Goal: Task Accomplishment & Management: Manage account settings

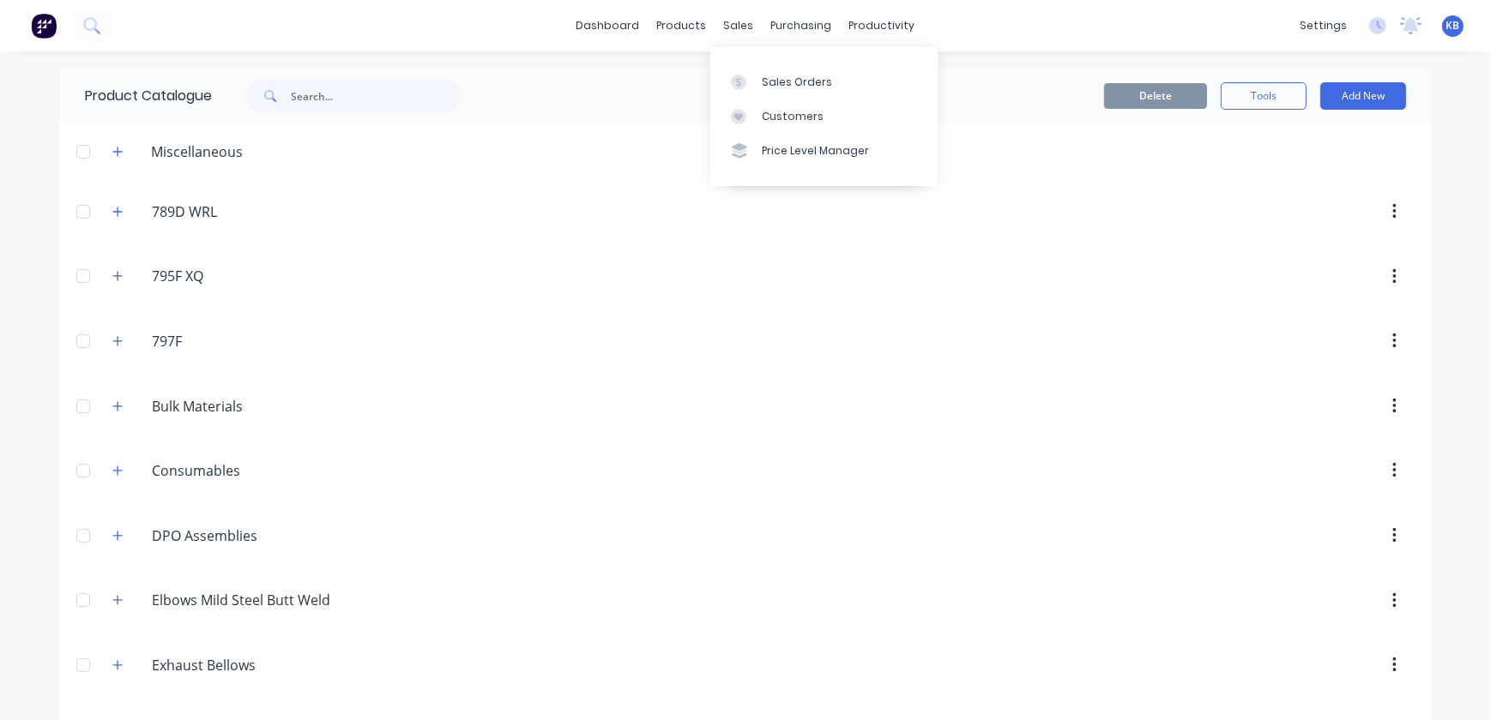
drag, startPoint x: 738, startPoint y: 33, endPoint x: 739, endPoint y: 42, distance: 8.7
click at [738, 33] on div "sales" at bounding box center [738, 26] width 47 height 26
click at [754, 60] on div "Sales Orders Customers Price Level Manager" at bounding box center [823, 116] width 227 height 138
click at [754, 87] on div at bounding box center [744, 82] width 26 height 15
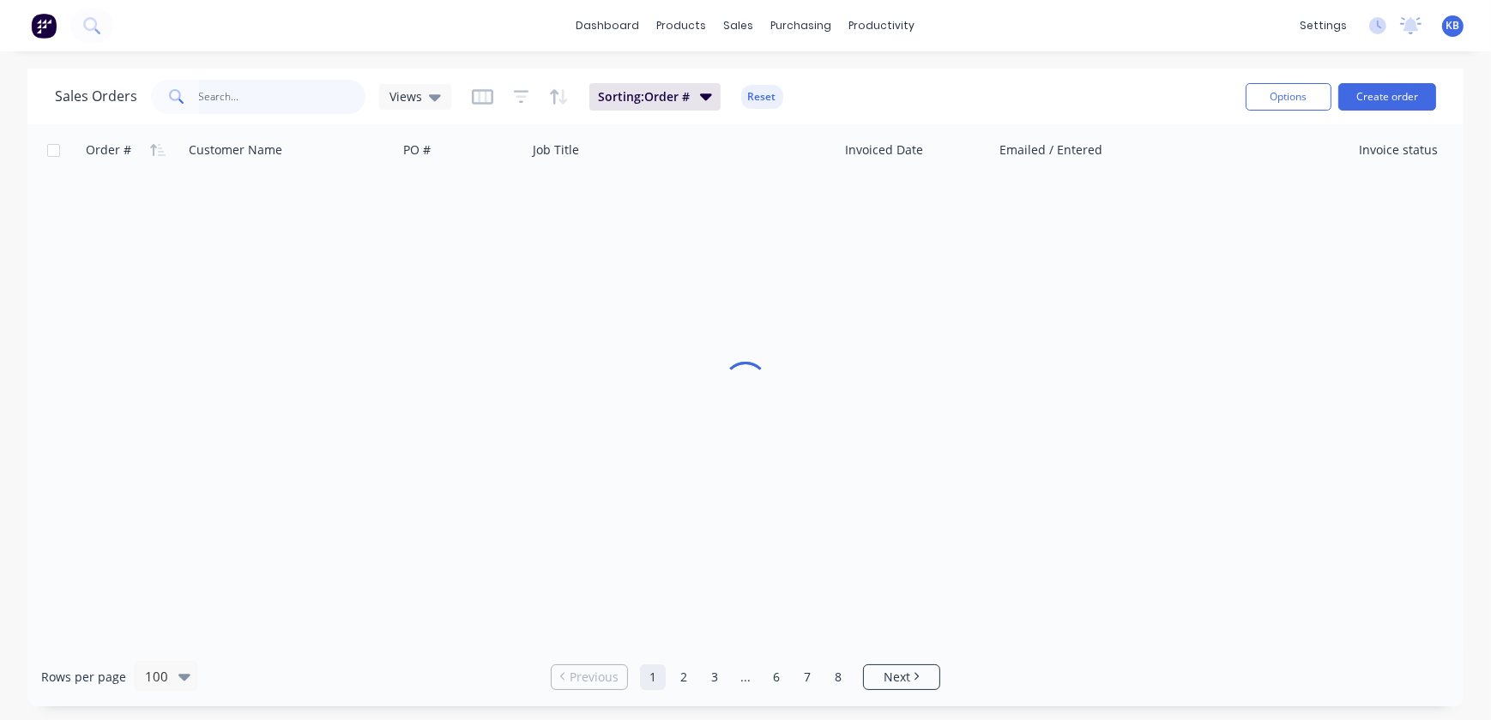
click at [272, 95] on input "text" at bounding box center [282, 97] width 167 height 34
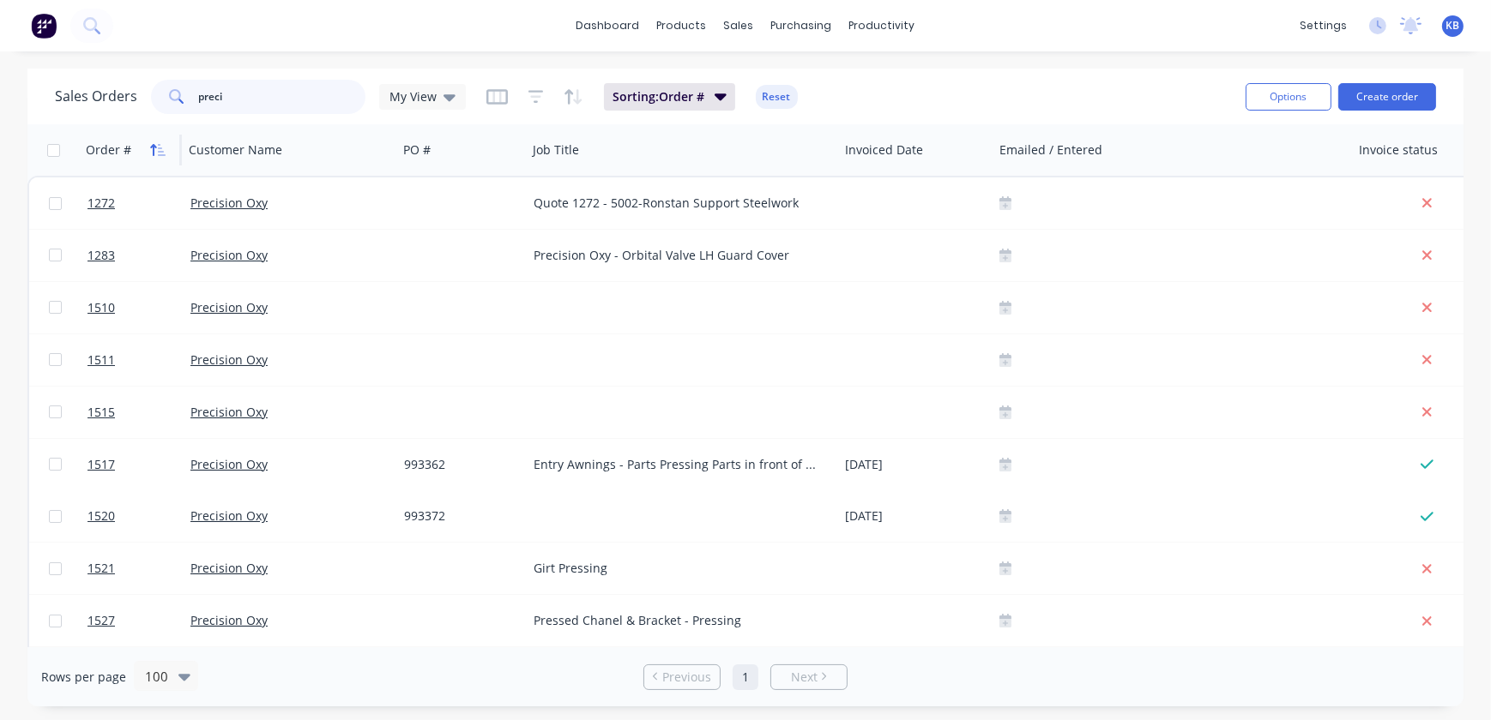
type input "preci"
click at [151, 148] on icon "button" at bounding box center [157, 150] width 15 height 14
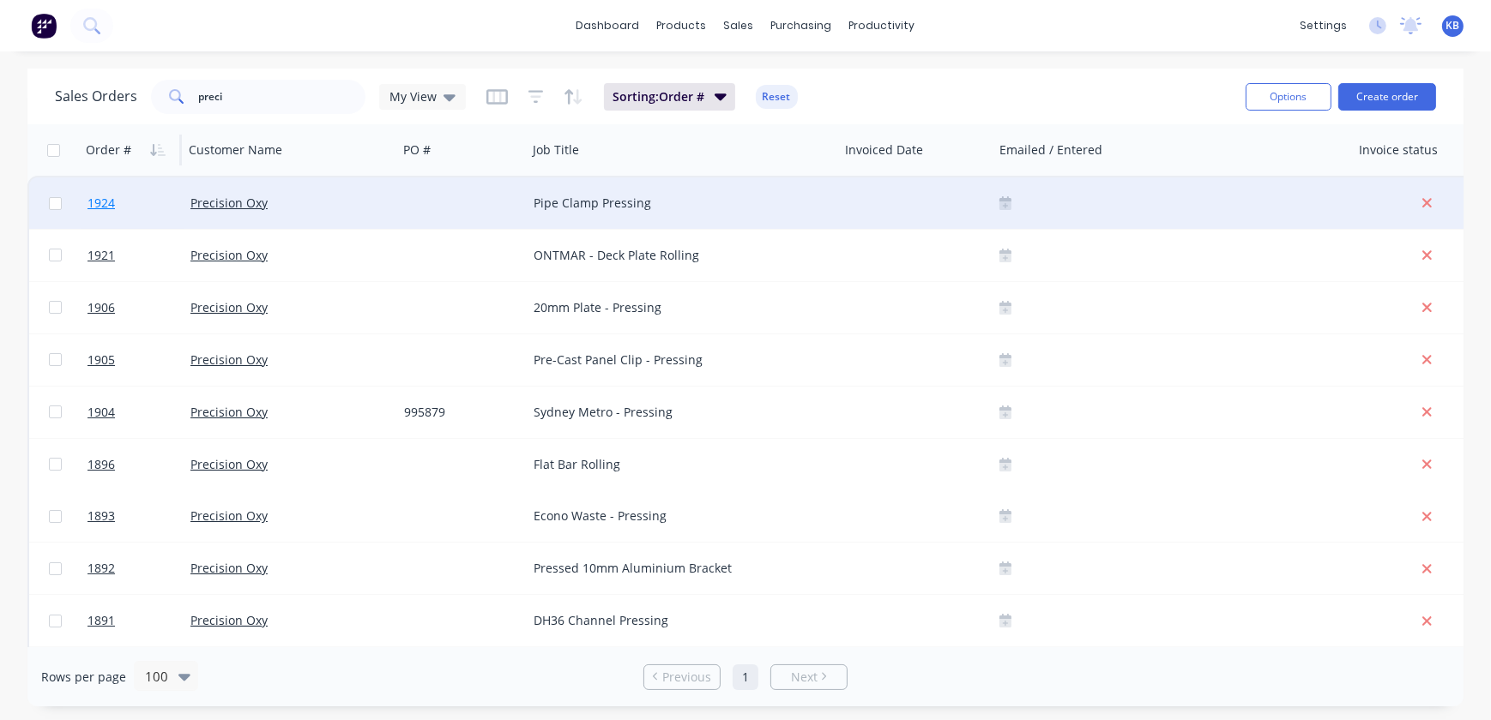
click at [102, 207] on span "1924" at bounding box center [100, 203] width 27 height 17
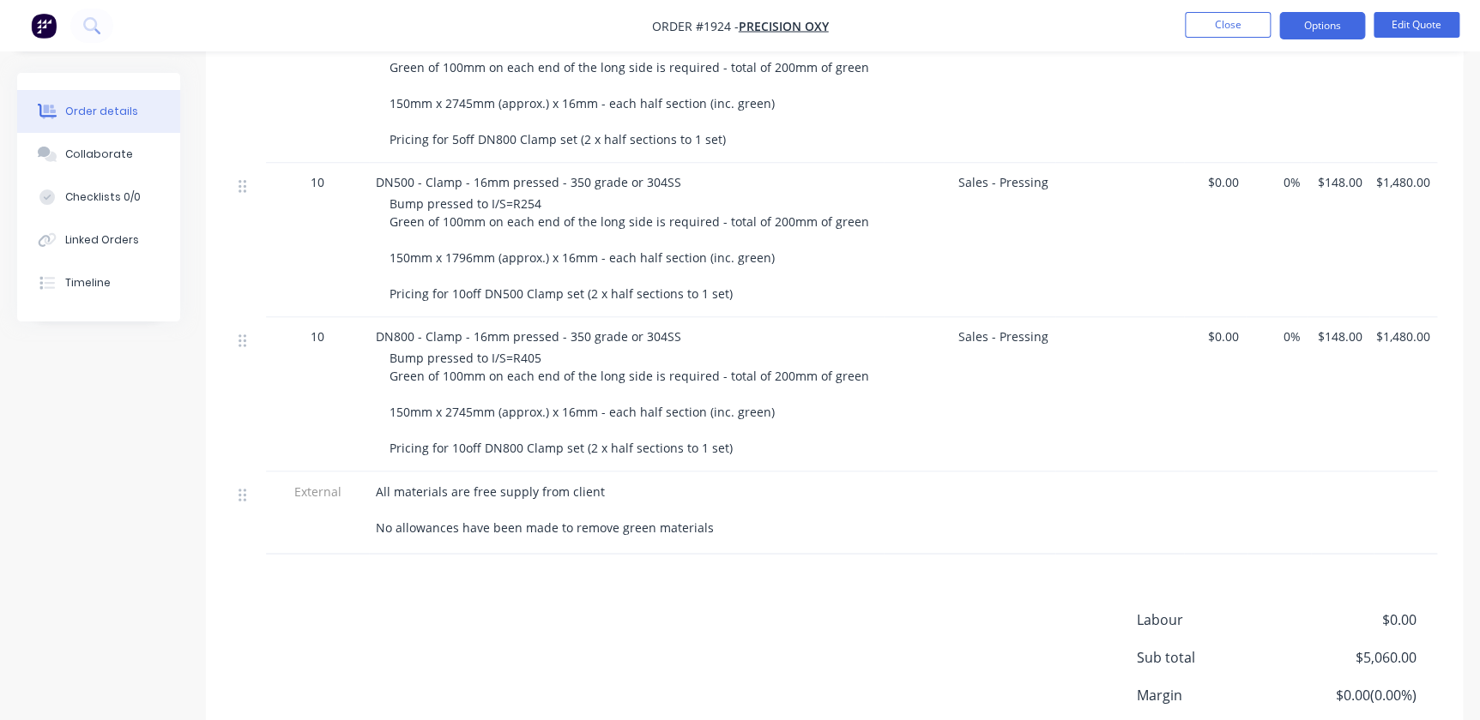
scroll to position [1278, 0]
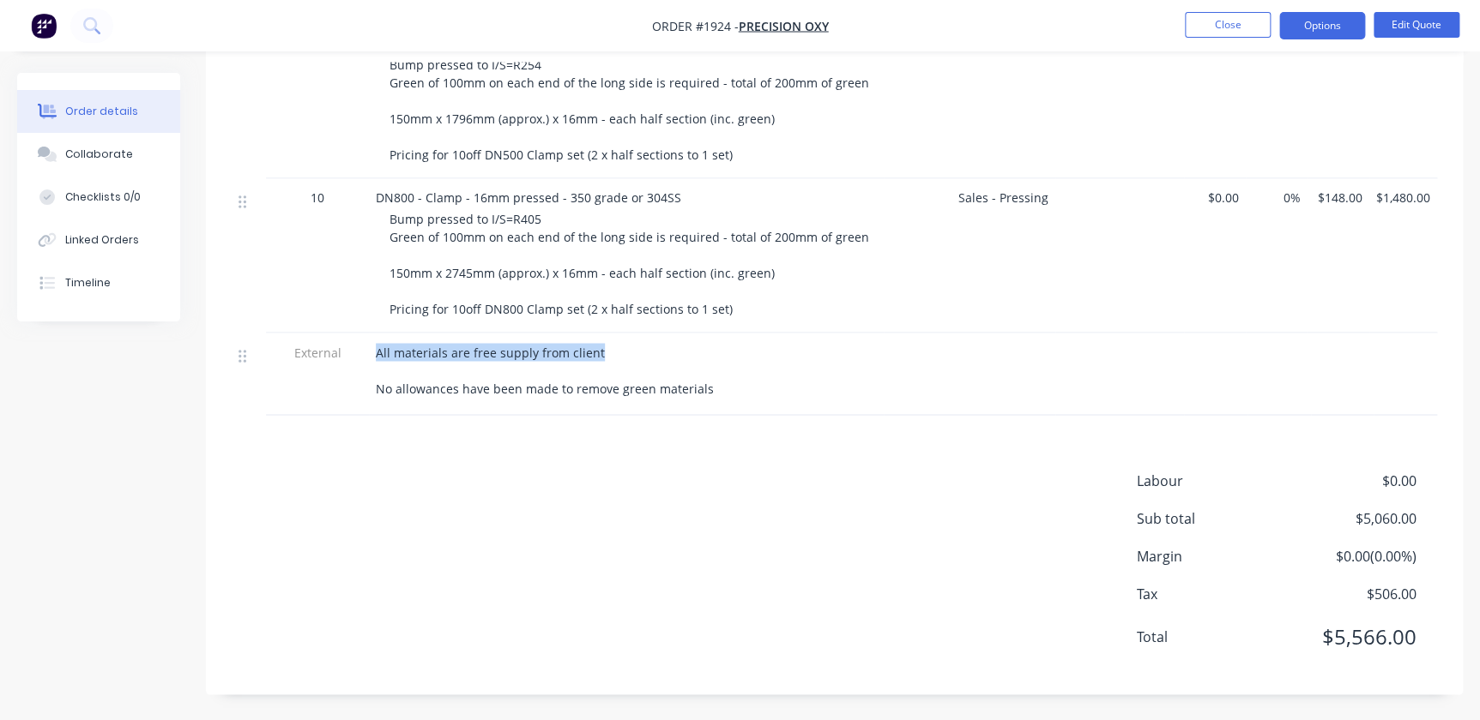
drag, startPoint x: 377, startPoint y: 350, endPoint x: 598, endPoint y: 347, distance: 221.3
click at [598, 347] on div "All materials are free supply from client No allowances have been made to remov…" at bounding box center [626, 370] width 501 height 54
copy span "All materials are free supply from client"
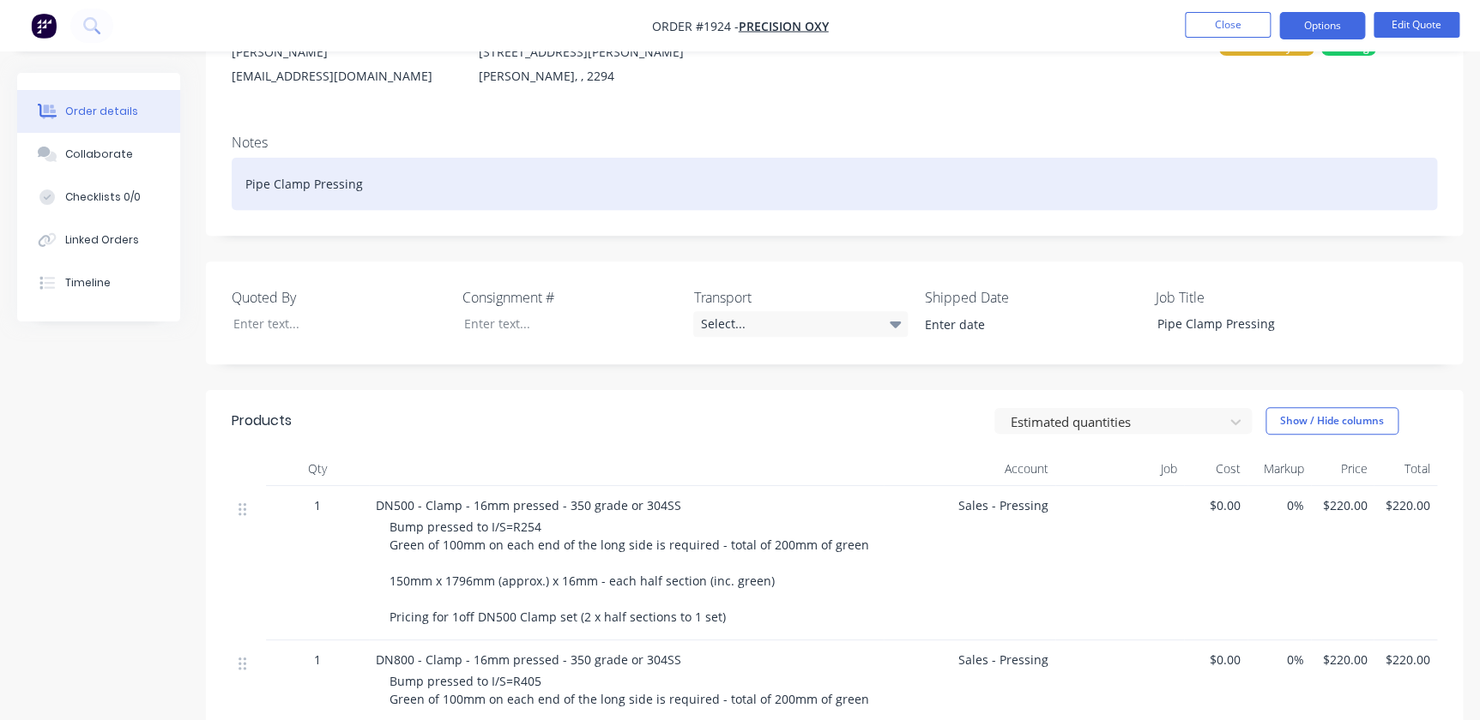
scroll to position [108, 0]
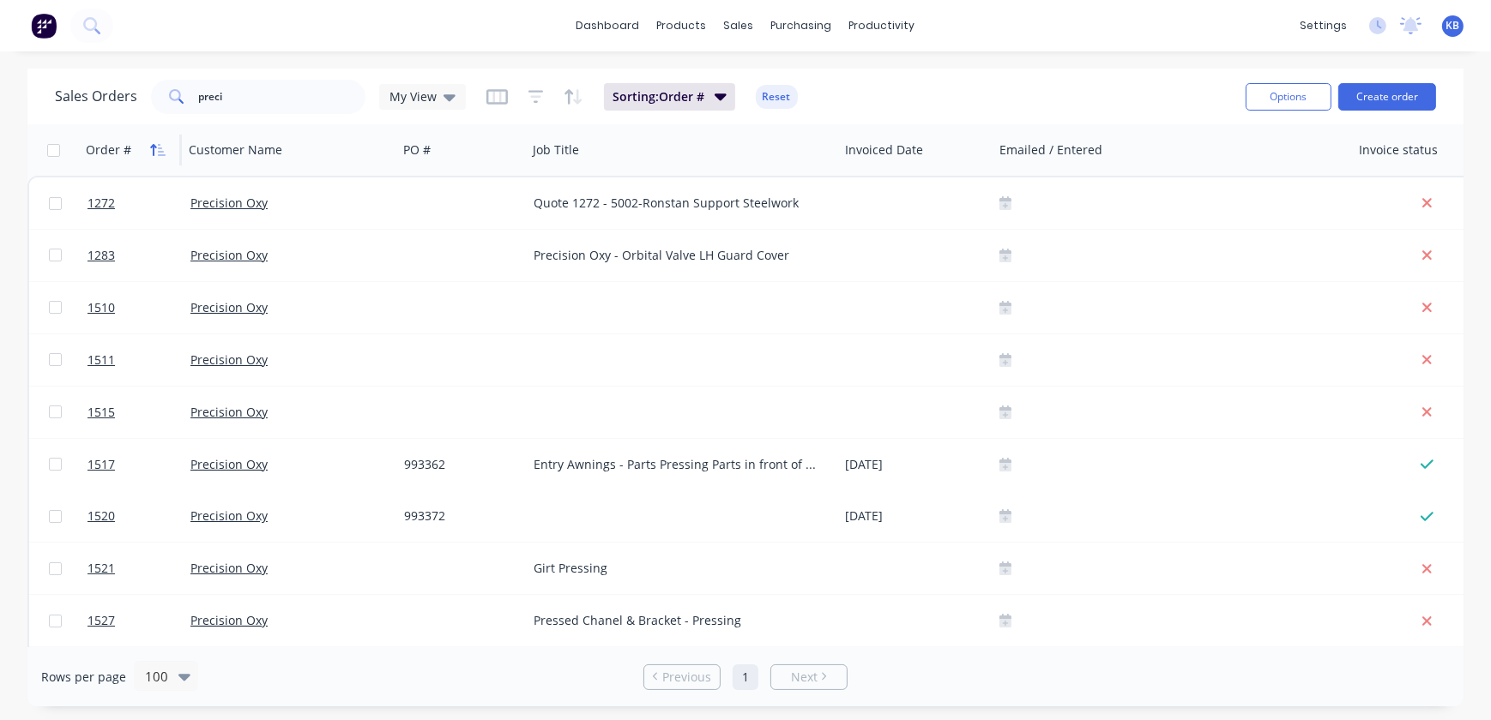
click at [156, 149] on icon "button" at bounding box center [157, 150] width 15 height 14
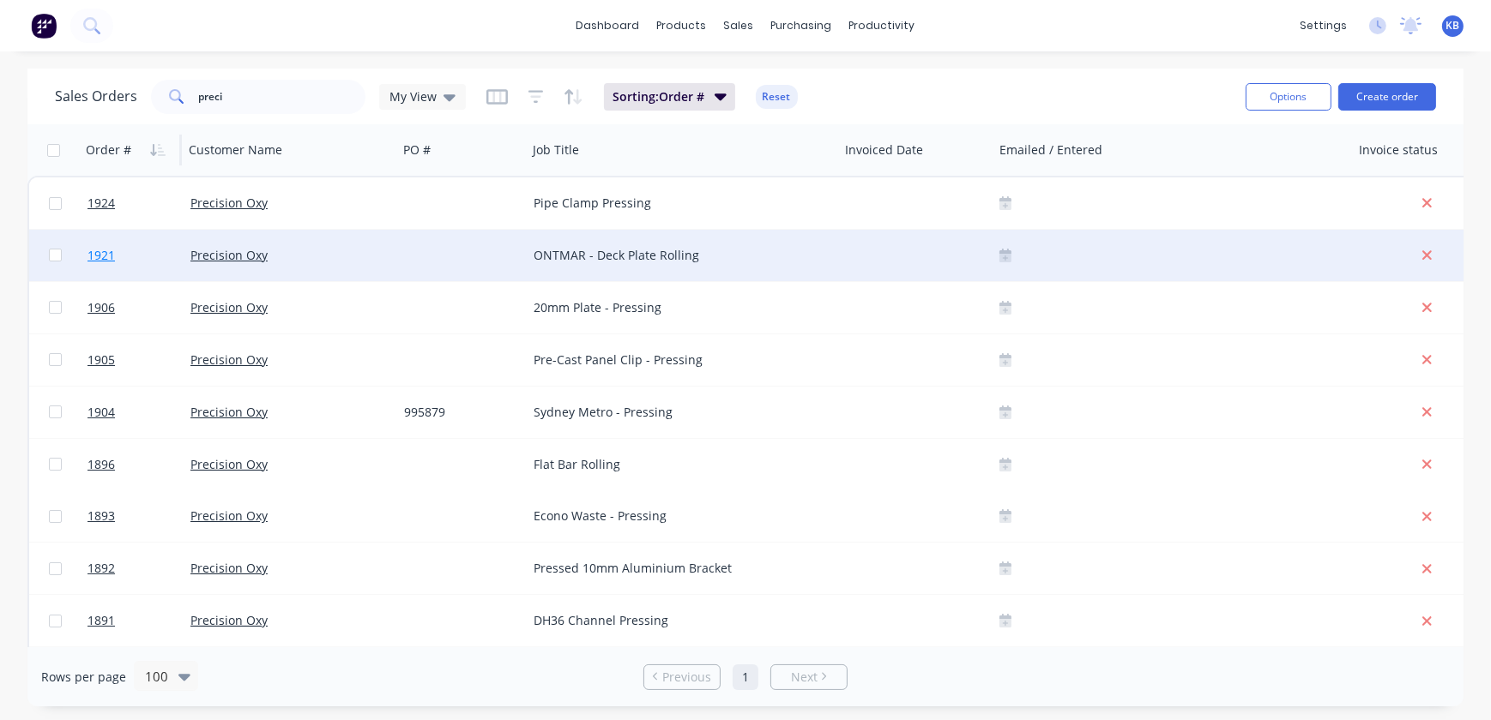
click at [109, 244] on link "1921" at bounding box center [138, 255] width 103 height 51
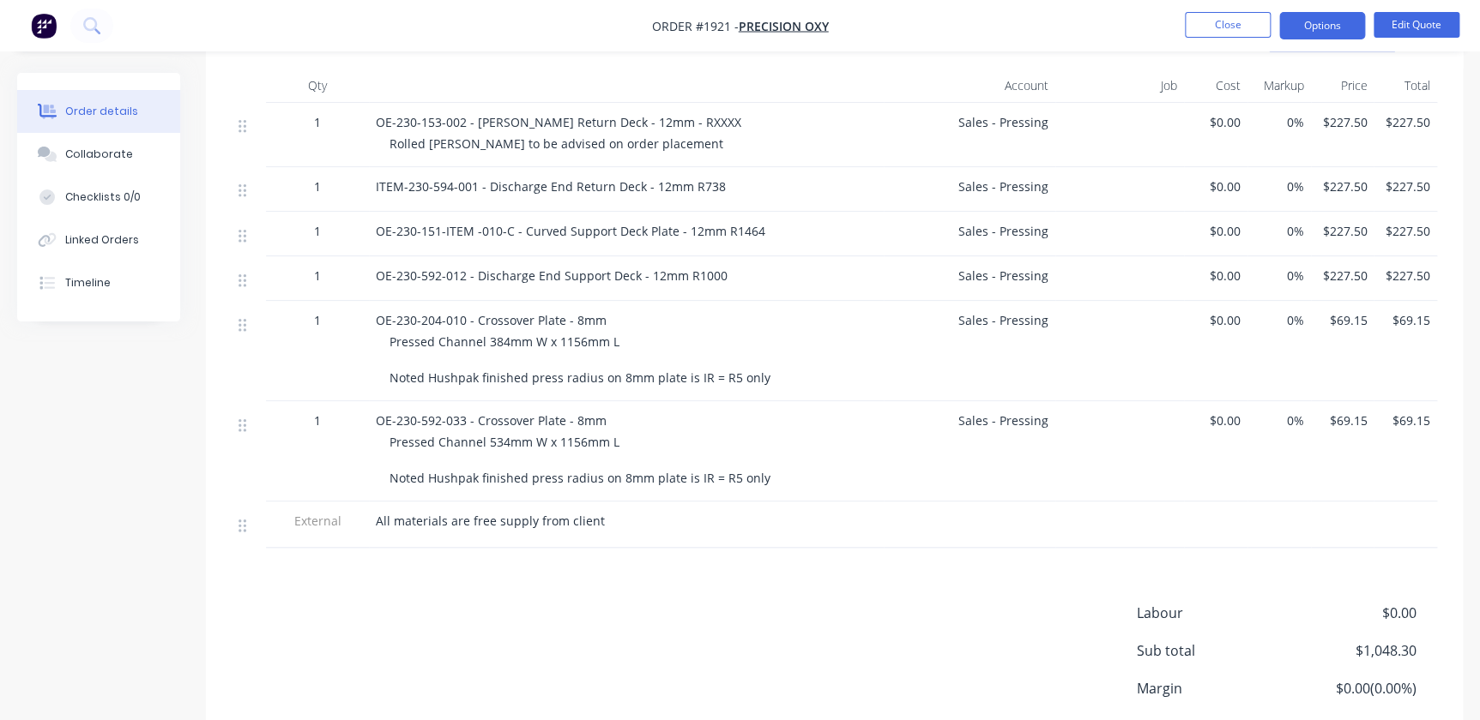
scroll to position [715, 0]
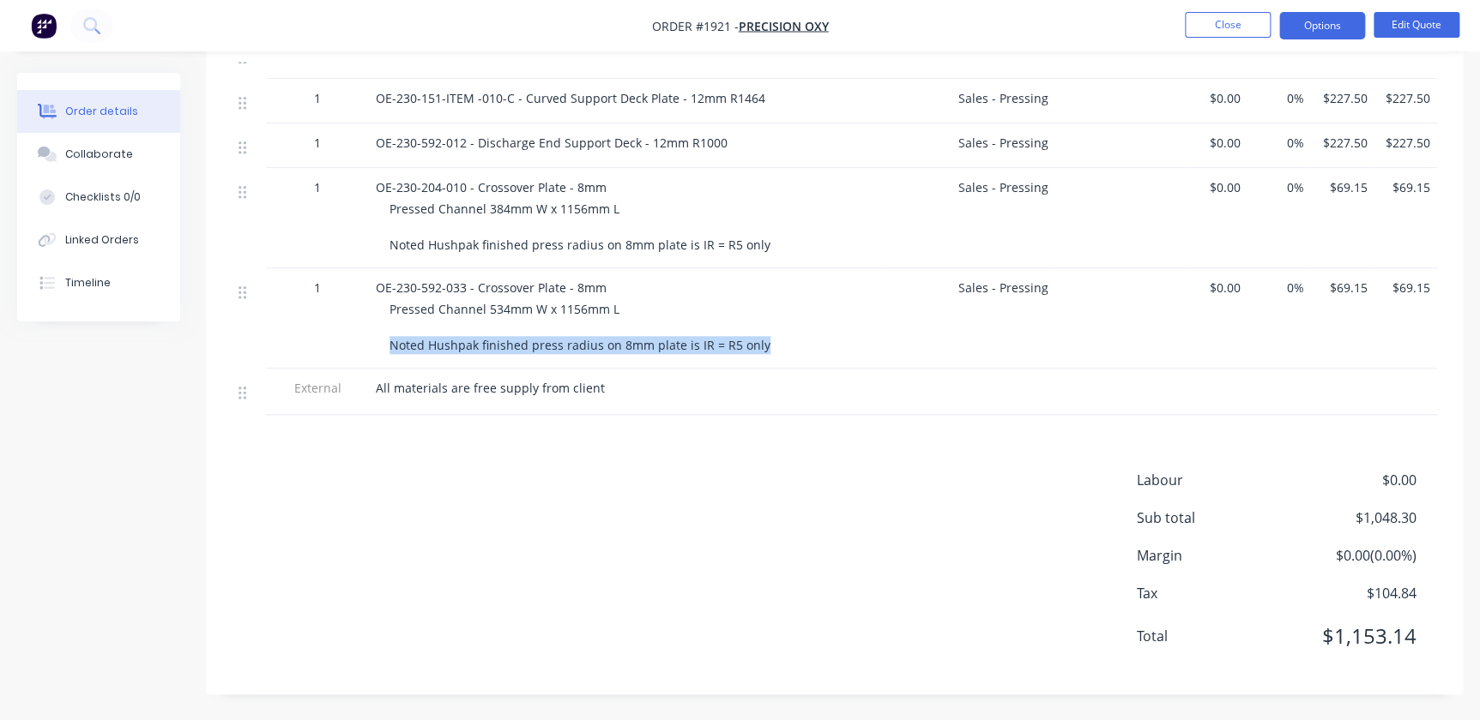
drag, startPoint x: 381, startPoint y: 344, endPoint x: 757, endPoint y: 338, distance: 375.7
click at [757, 338] on div "OE-230-592-033 - Crossover Plate - 8mm Pressed Channel 534mm W x 1156mm L Noted…" at bounding box center [626, 318] width 515 height 100
copy span "Noted Hushpak finished press radius on 8mm plate is IR = R5 only"
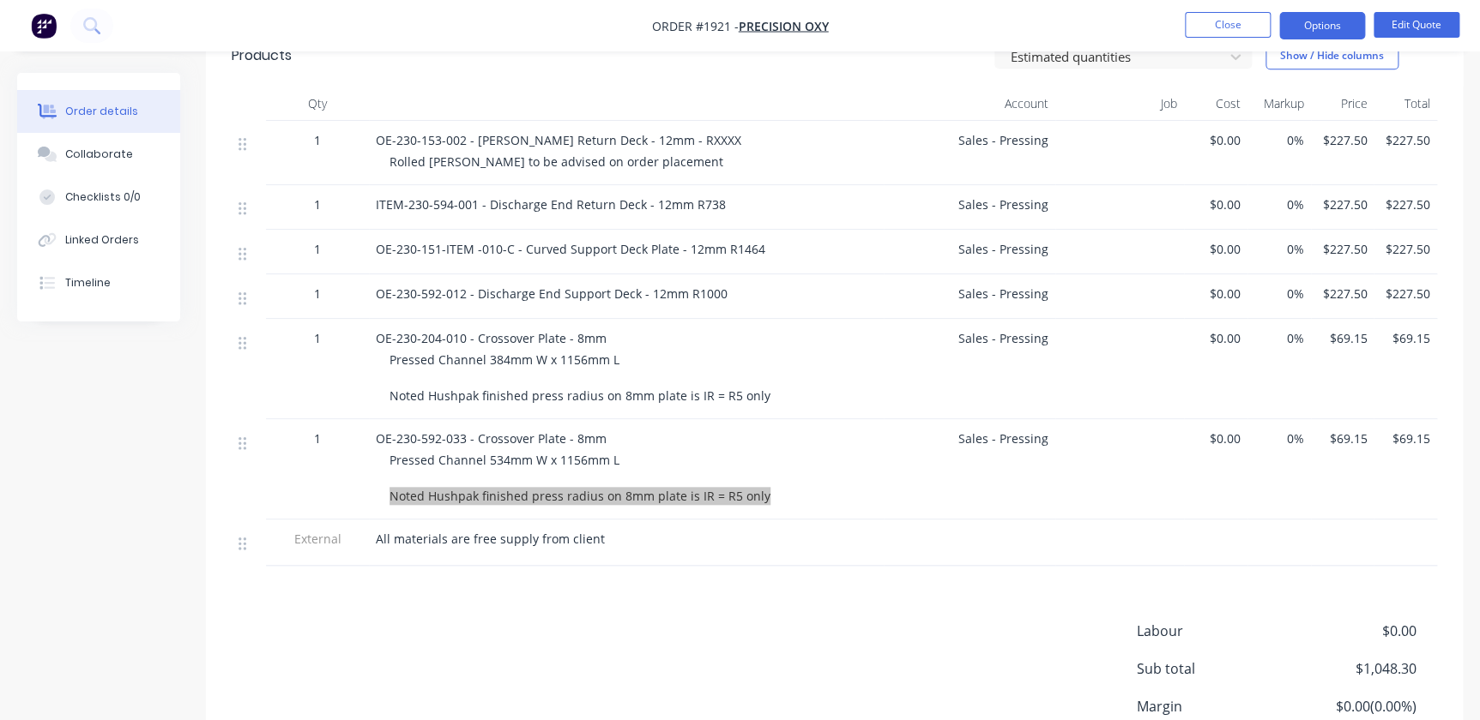
scroll to position [559, 0]
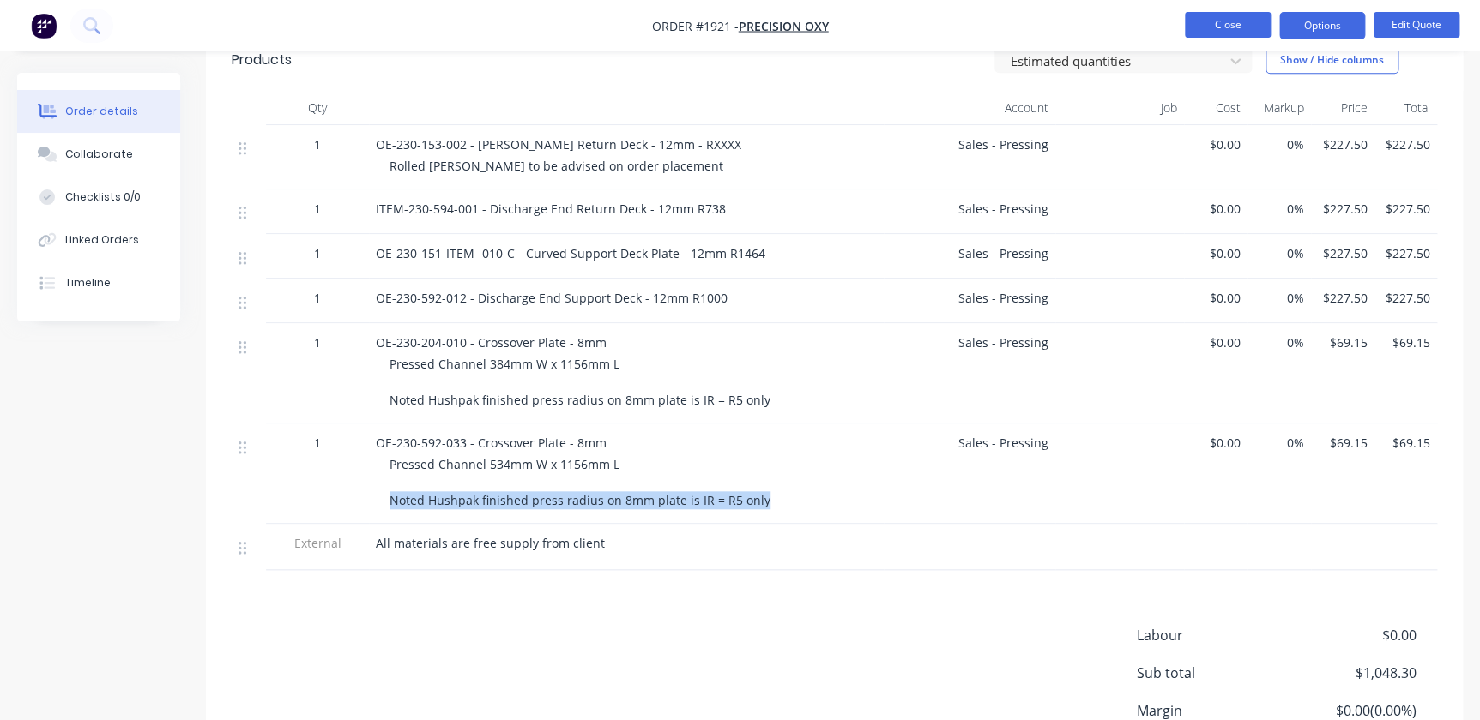
click at [1231, 22] on button "Close" at bounding box center [1228, 25] width 86 height 26
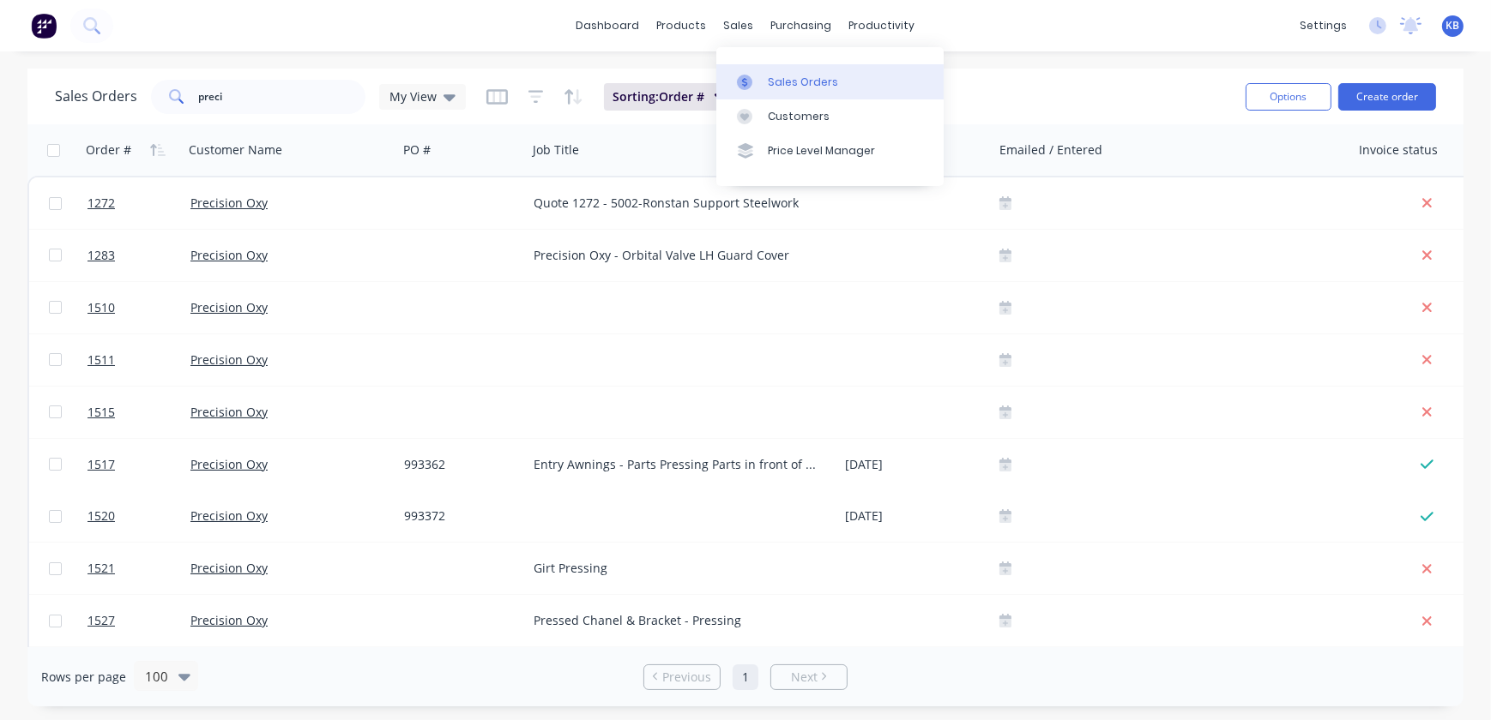
click at [793, 86] on div "Sales Orders" at bounding box center [803, 82] width 70 height 15
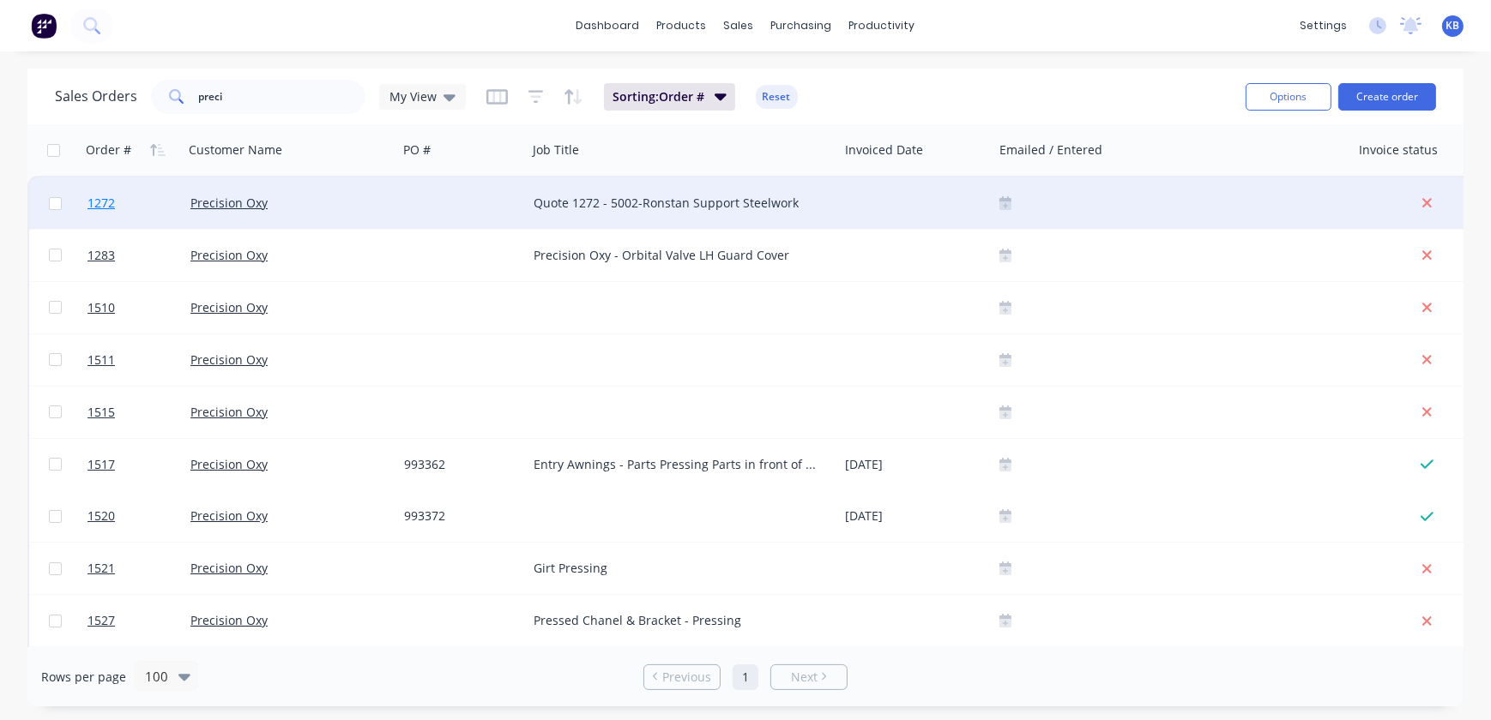
click at [105, 198] on span "1272" at bounding box center [100, 203] width 27 height 17
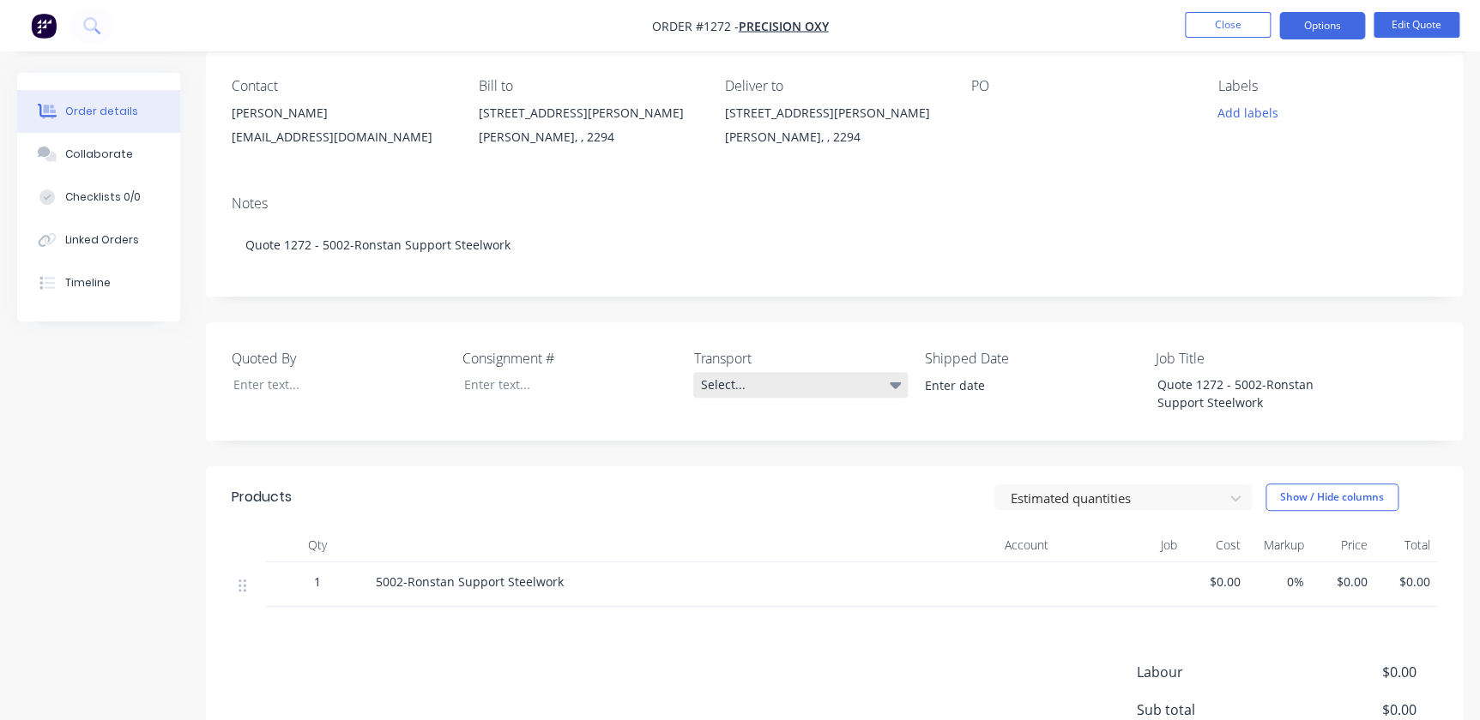
scroll to position [311, 0]
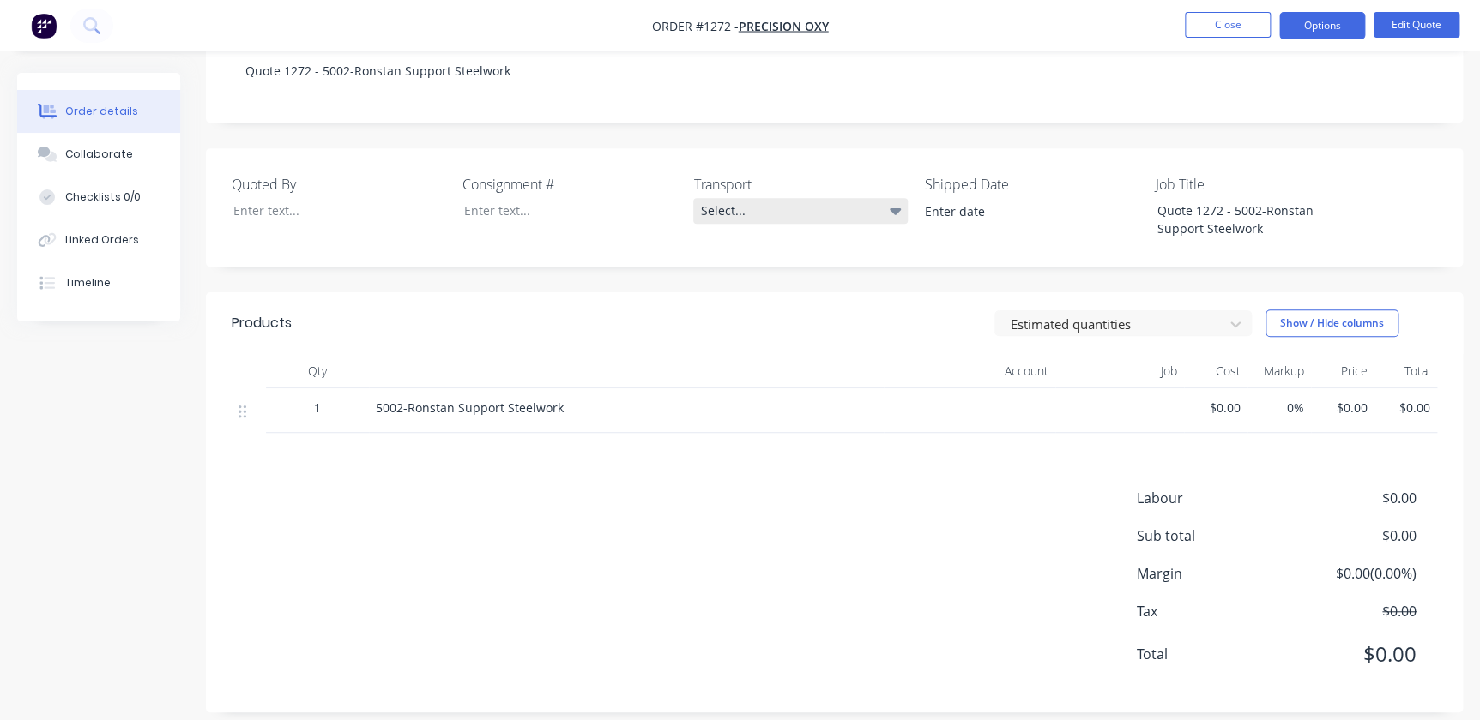
click at [896, 208] on icon at bounding box center [895, 211] width 12 height 19
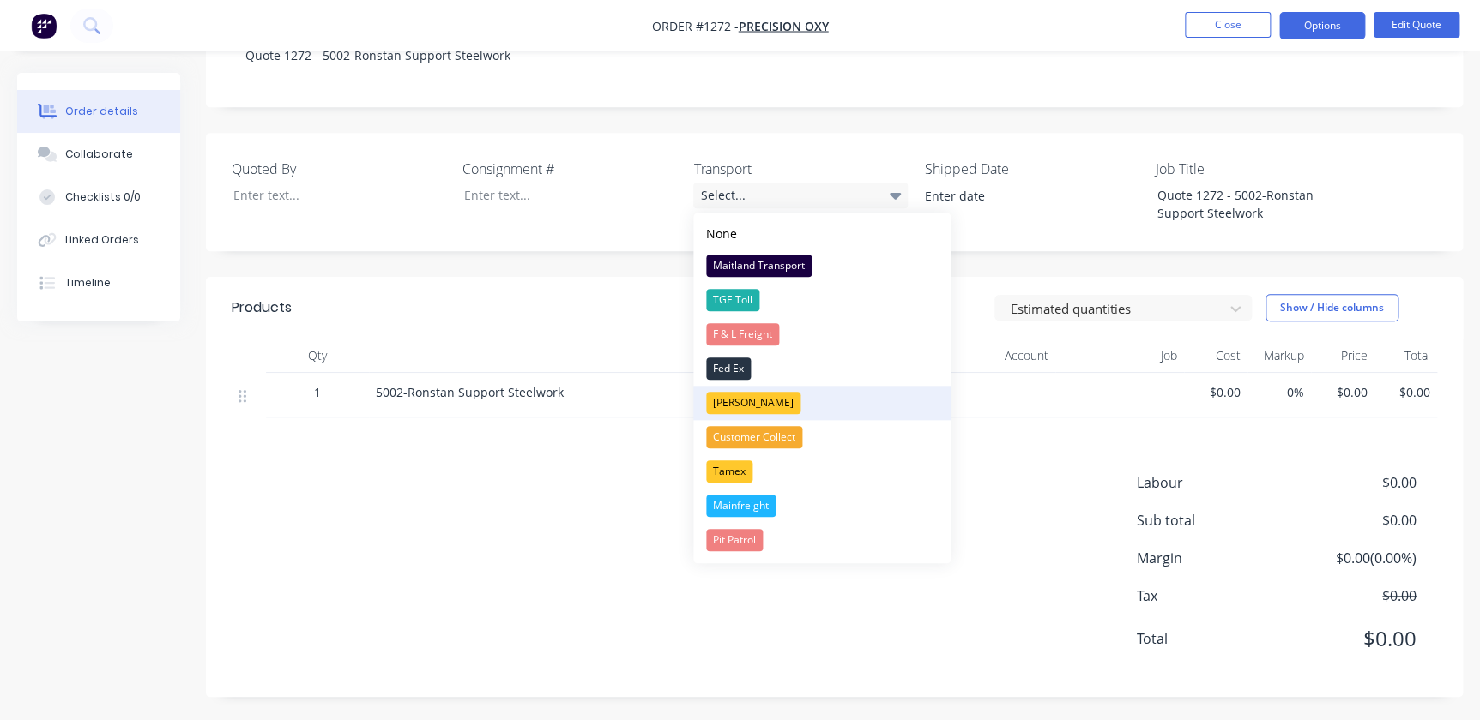
scroll to position [330, 0]
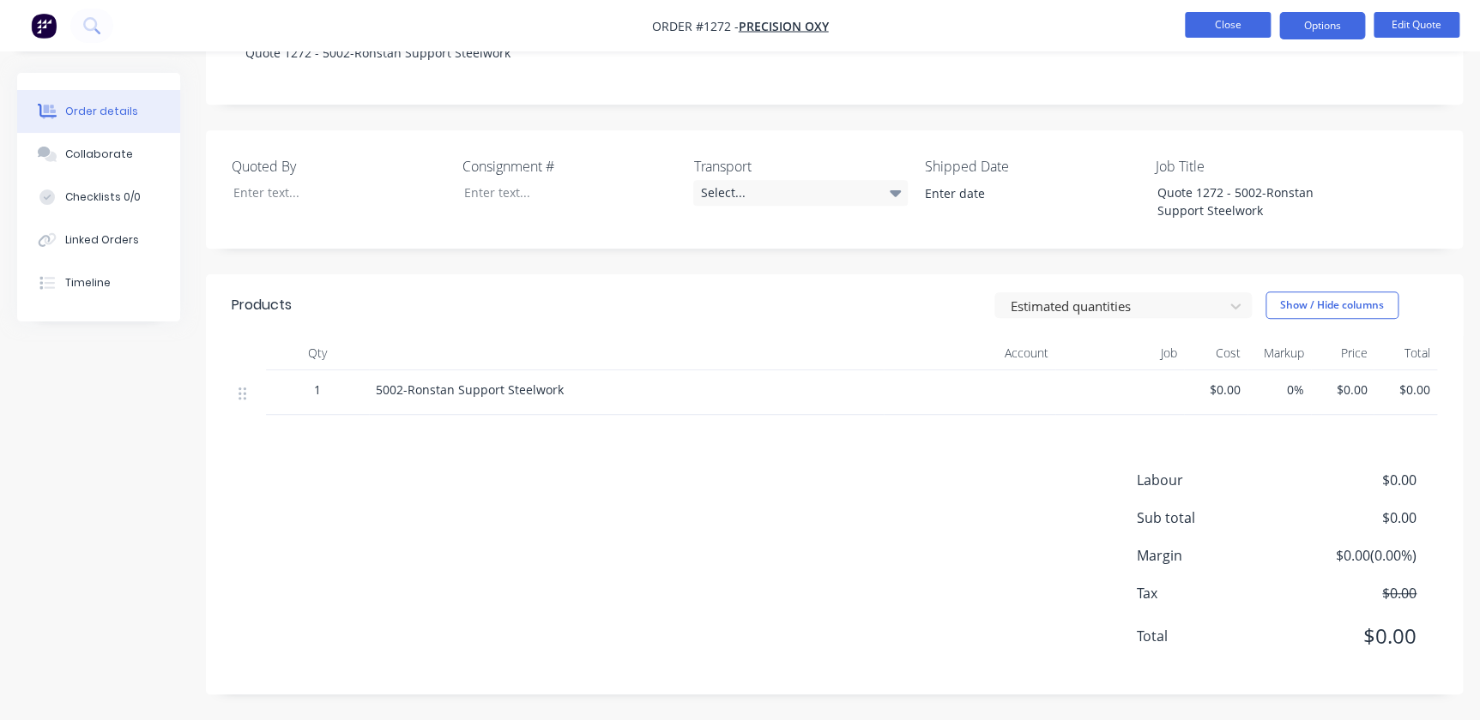
click at [1231, 27] on button "Close" at bounding box center [1228, 25] width 86 height 26
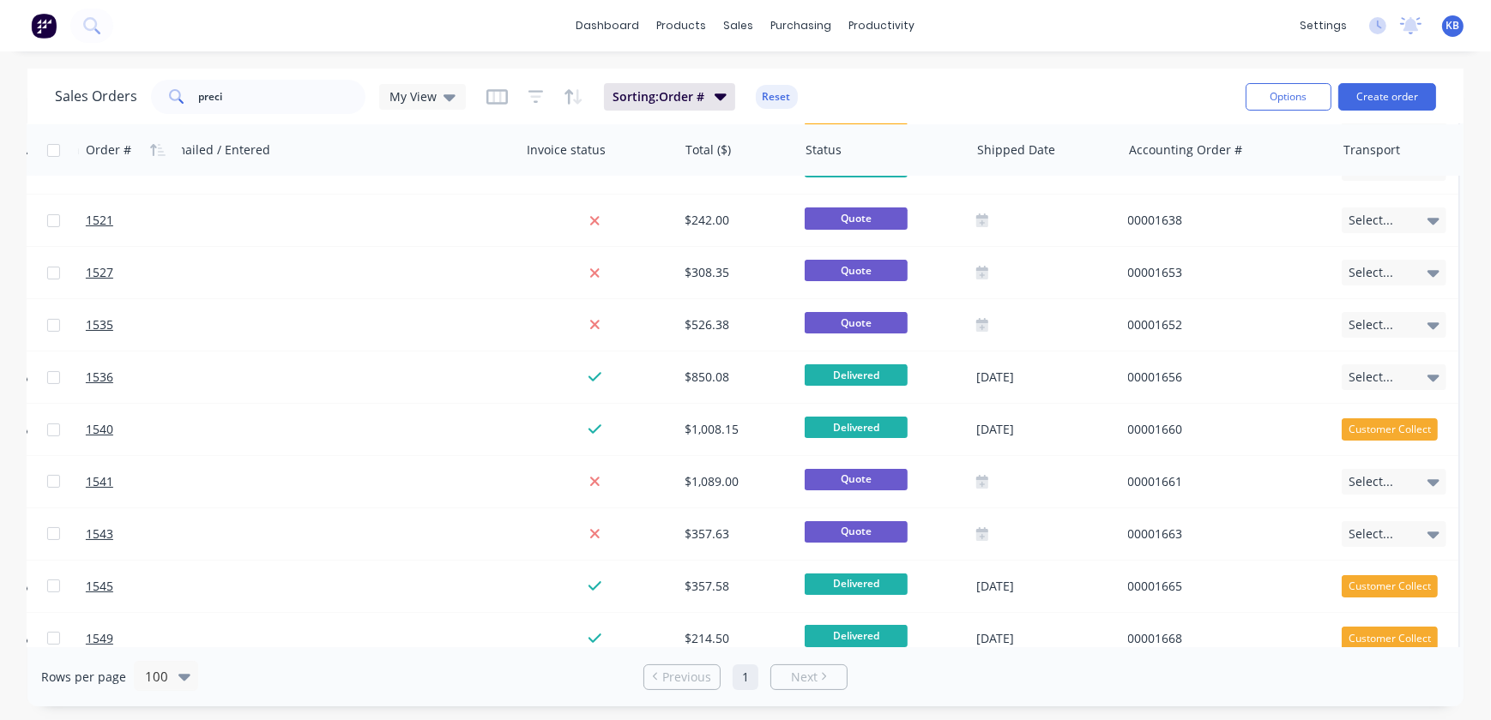
scroll to position [0, 840]
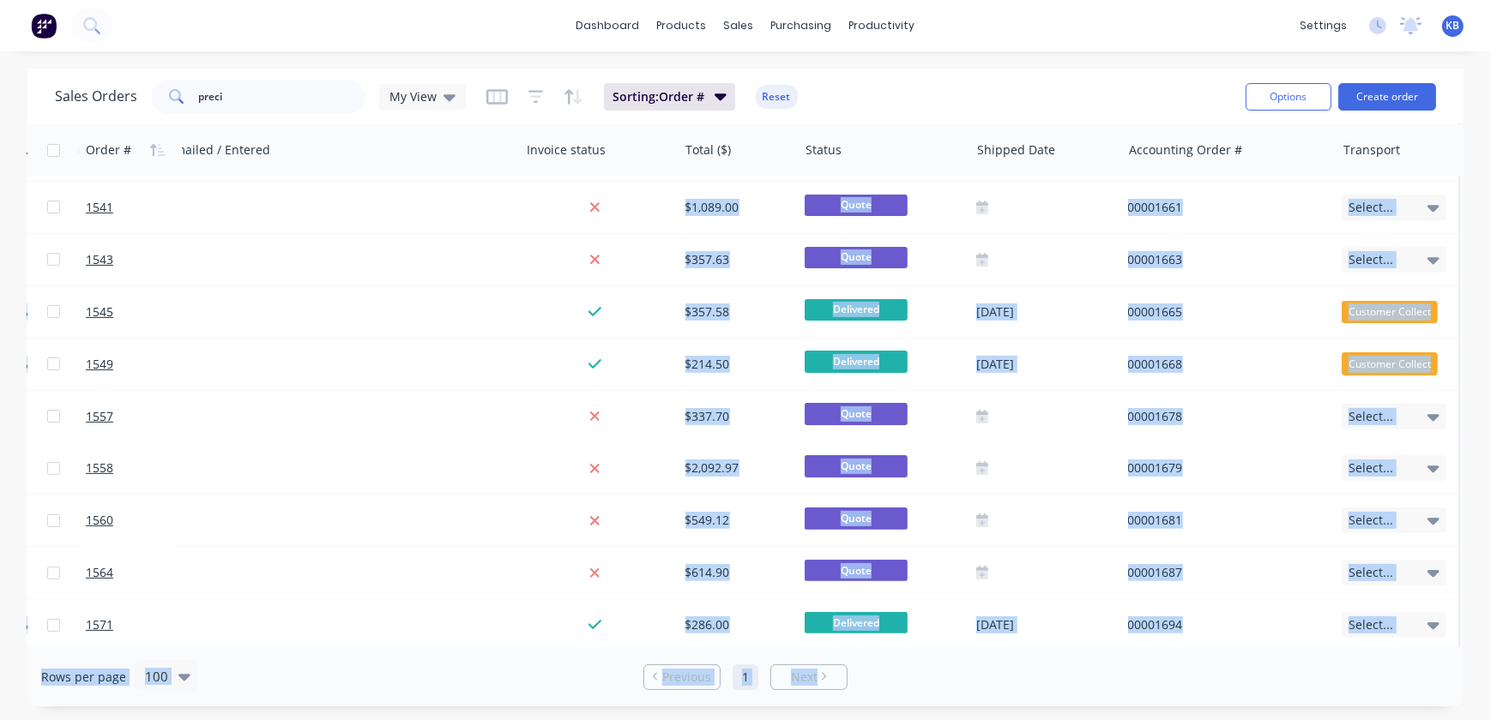
drag, startPoint x: 883, startPoint y: 647, endPoint x: 590, endPoint y: 641, distance: 293.4
click at [590, 641] on div "Sales Orders preci My View Sorting: Order # Reset Options Create order Order # …" at bounding box center [745, 388] width 1436 height 638
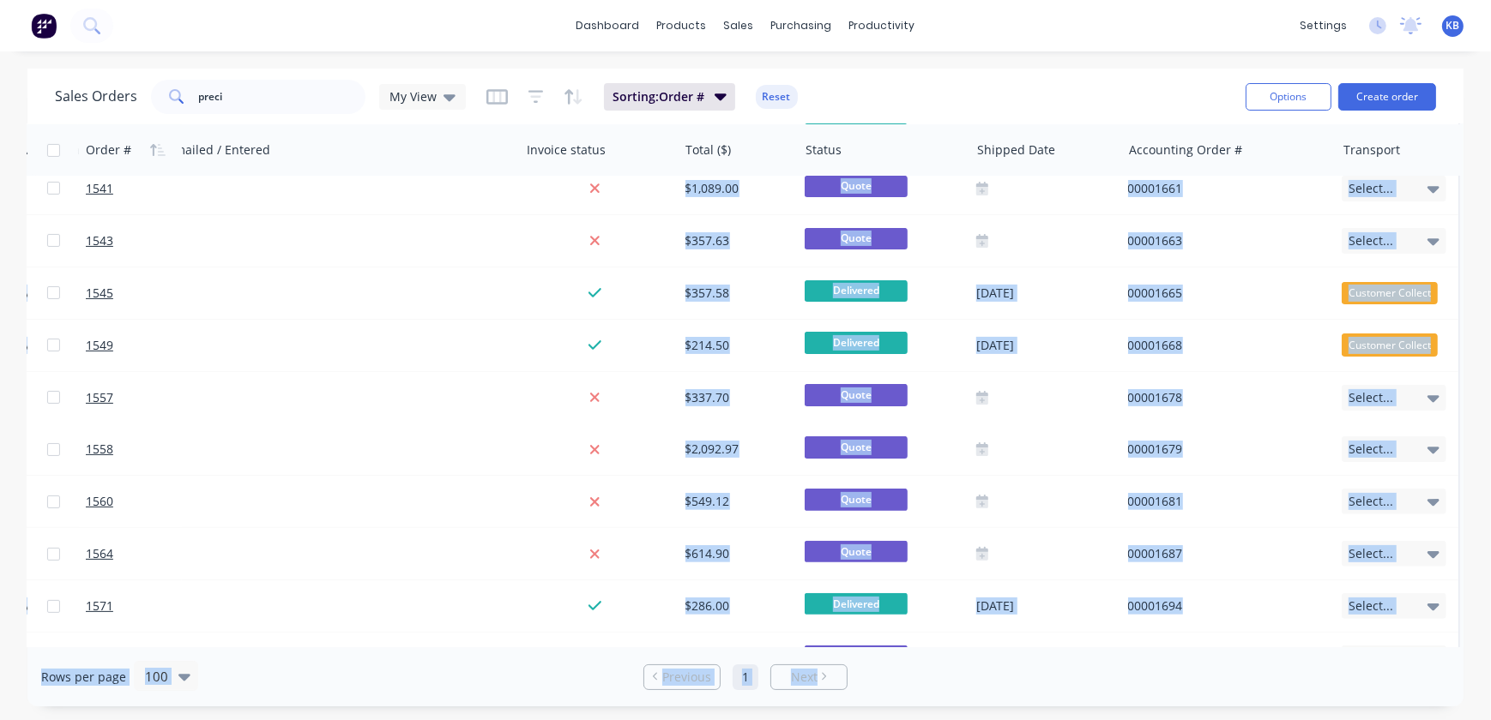
click at [539, 675] on div "Rows per page 100 Previous 1 Next" at bounding box center [745, 677] width 1436 height 59
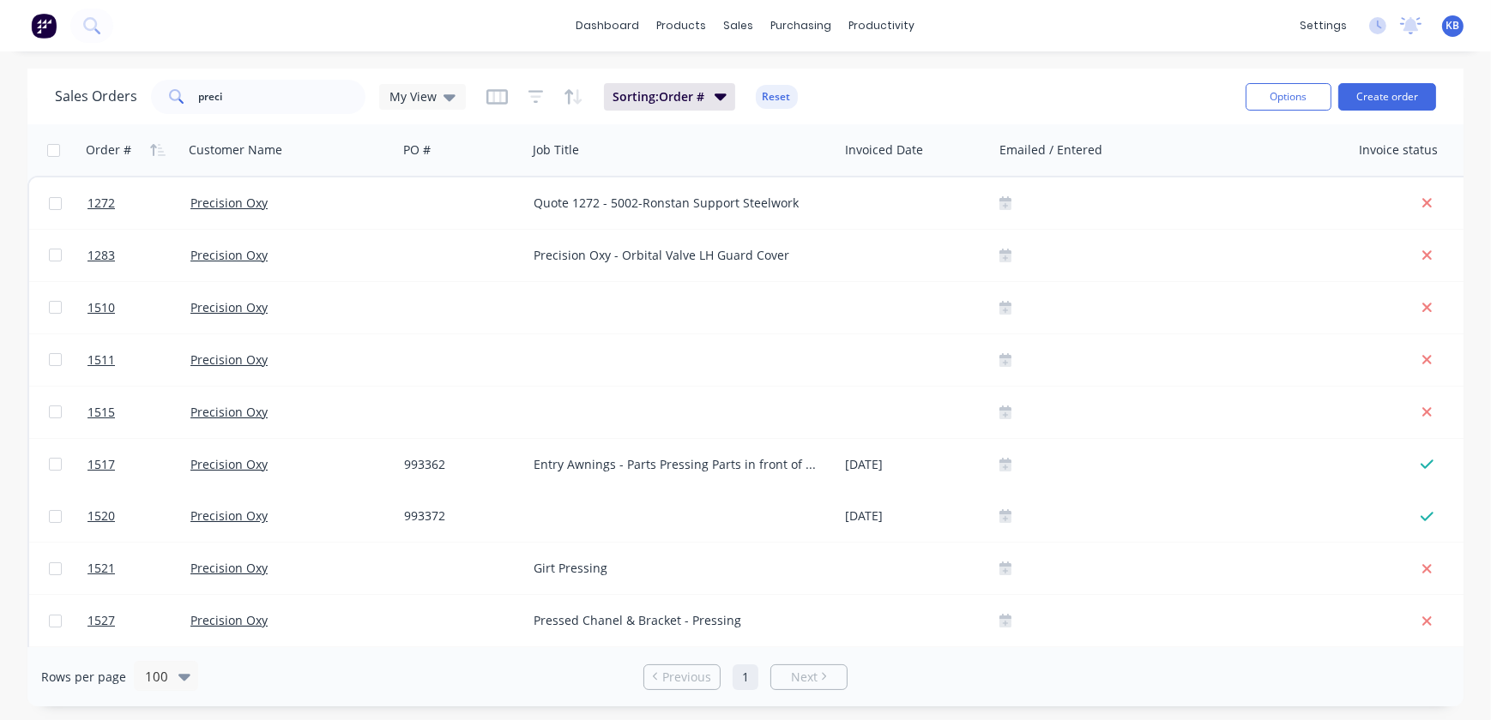
scroll to position [0, 840]
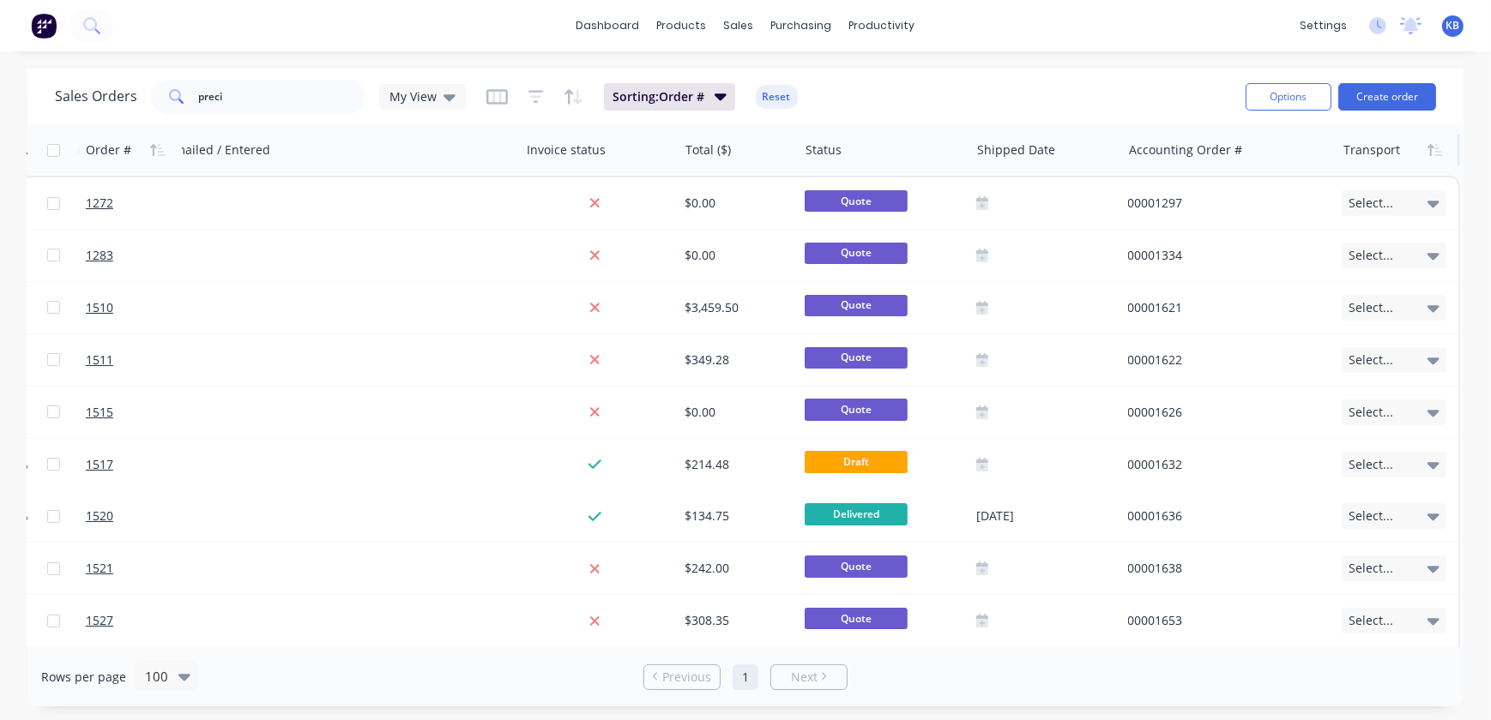
click at [1372, 150] on div at bounding box center [1395, 150] width 105 height 34
click at [1427, 152] on icon "button" at bounding box center [1434, 150] width 15 height 14
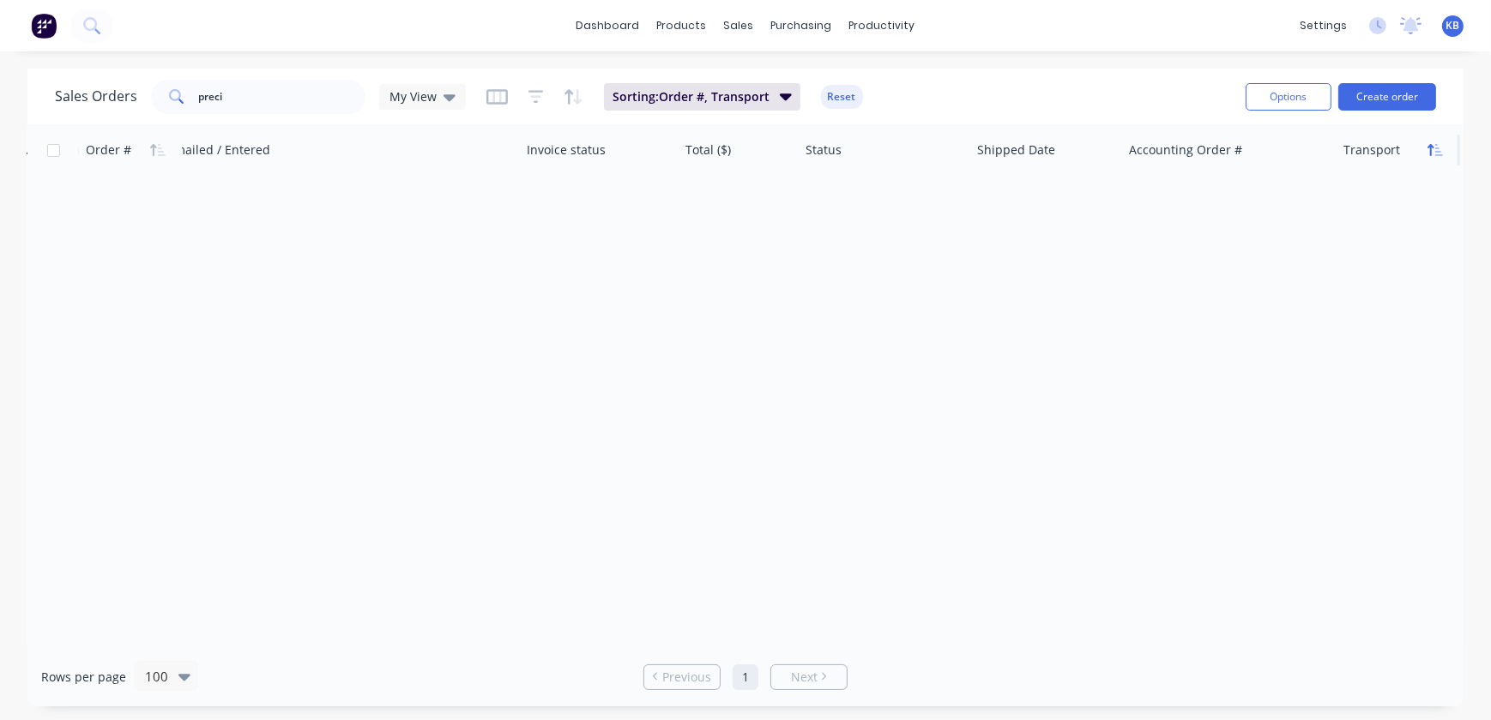
click at [1426, 152] on button "button" at bounding box center [1435, 150] width 26 height 26
click at [1357, 154] on div at bounding box center [1396, 150] width 105 height 34
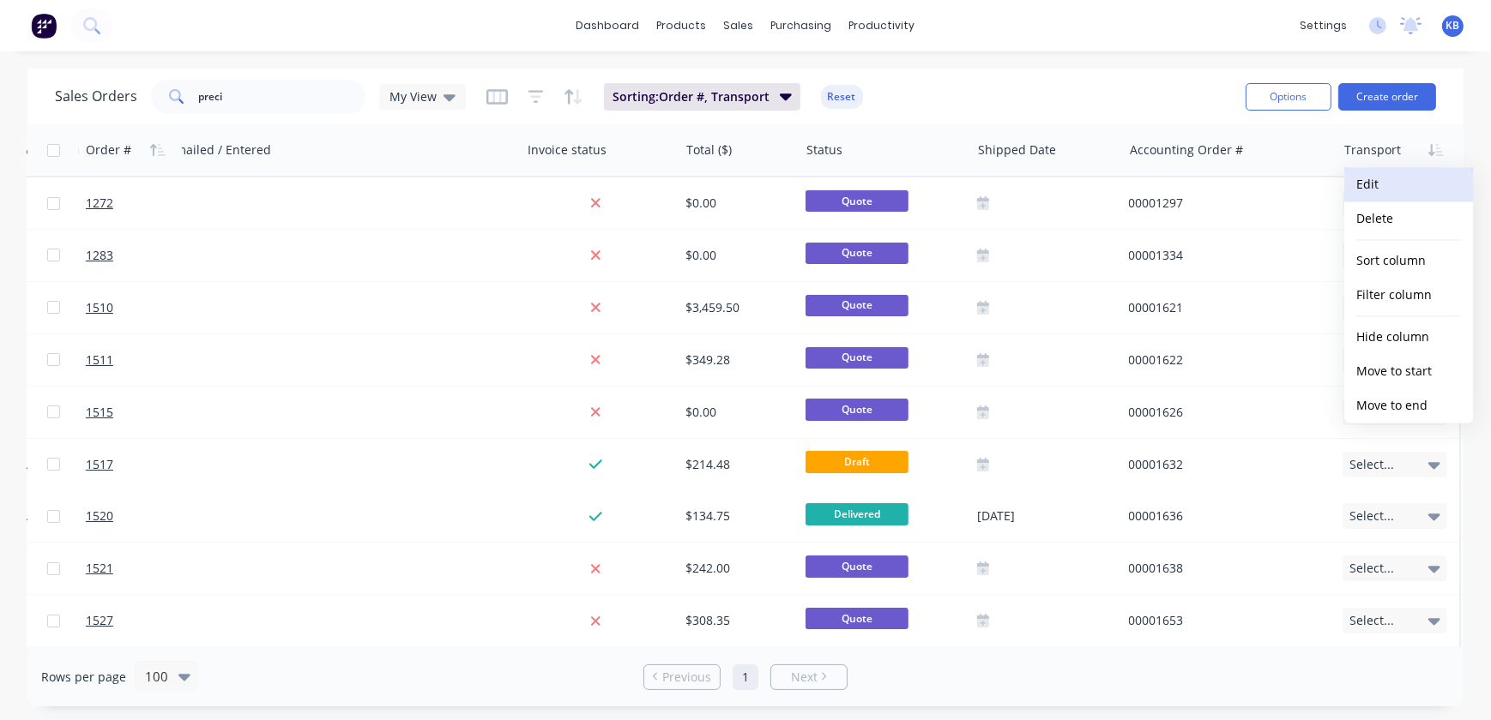
click at [1390, 184] on button "Edit" at bounding box center [1408, 184] width 129 height 34
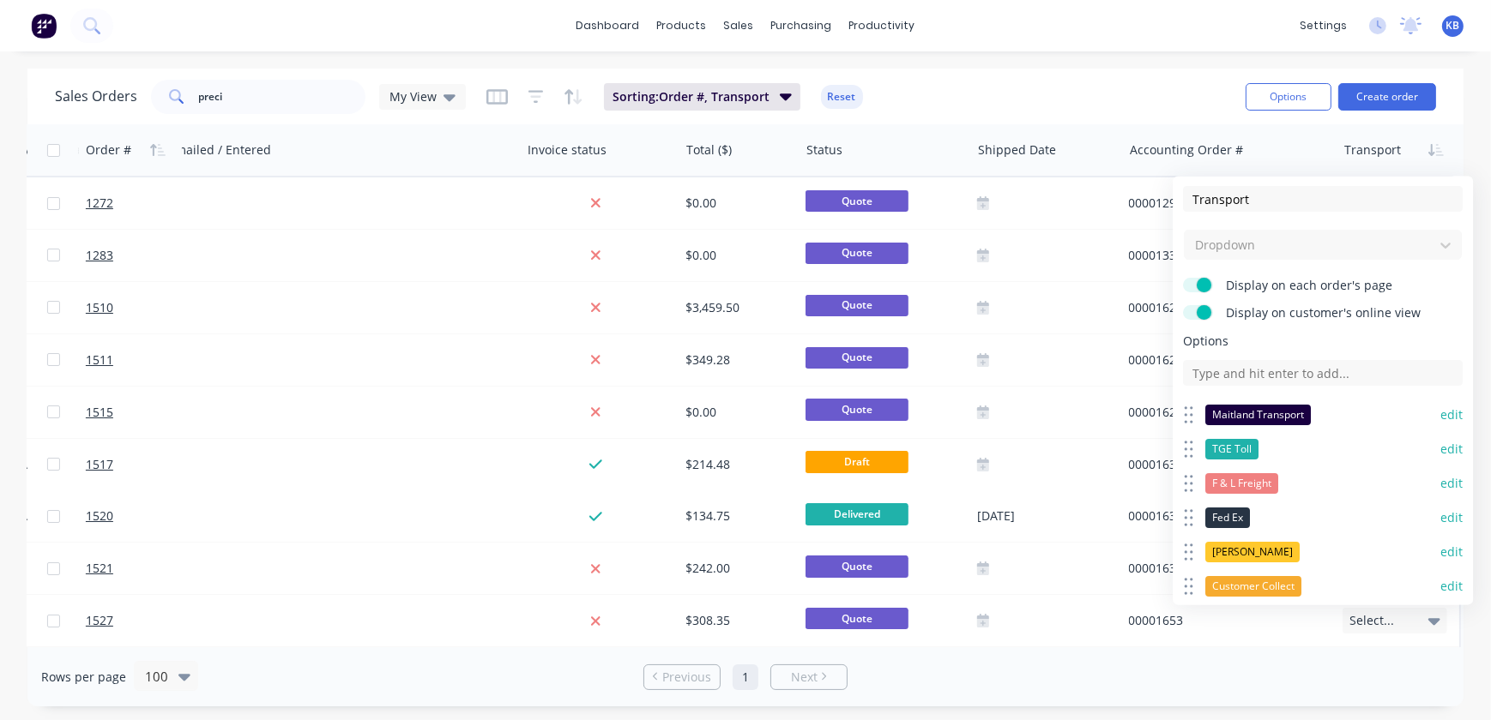
scroll to position [0, 0]
click at [1259, 371] on input at bounding box center [1323, 373] width 280 height 26
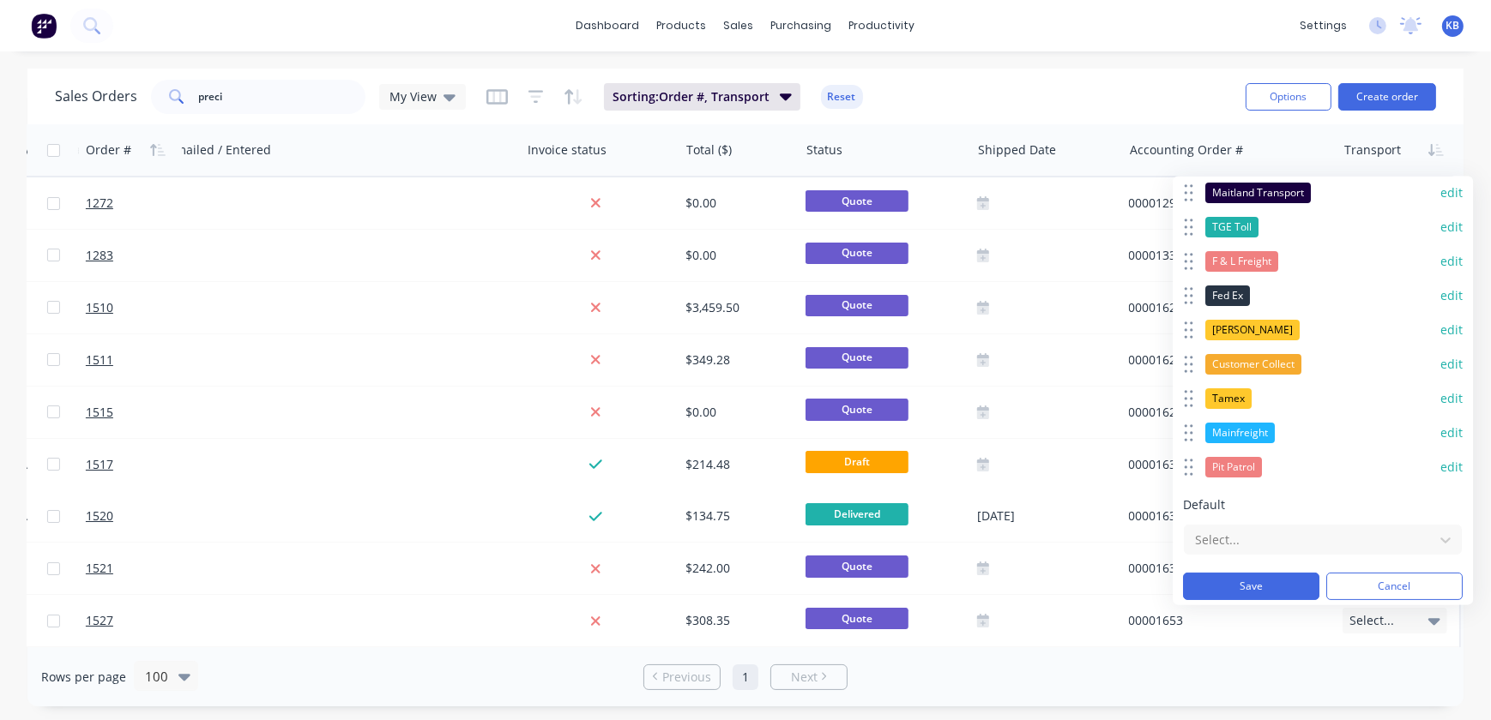
scroll to position [226, 0]
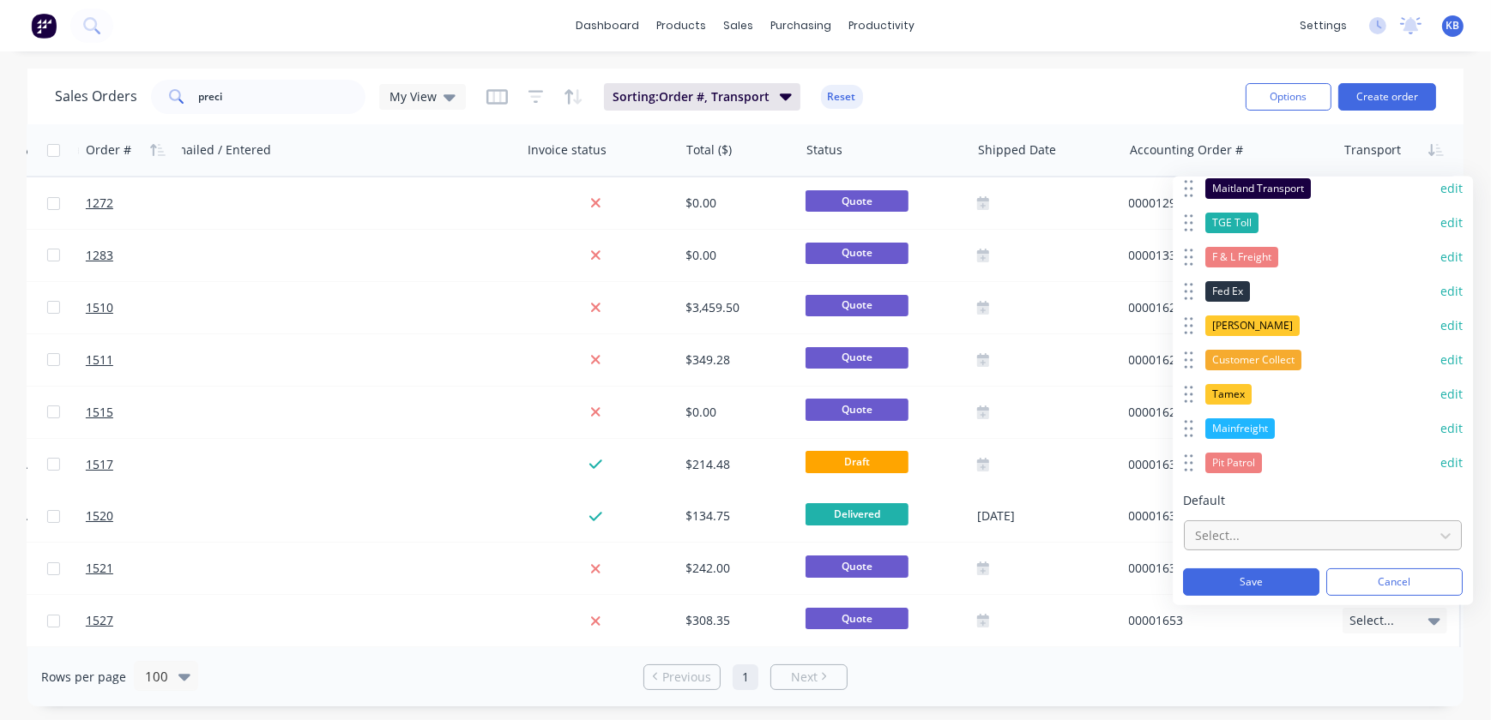
click at [1253, 540] on div at bounding box center [1309, 535] width 232 height 21
click at [1281, 533] on div at bounding box center [1309, 535] width 232 height 21
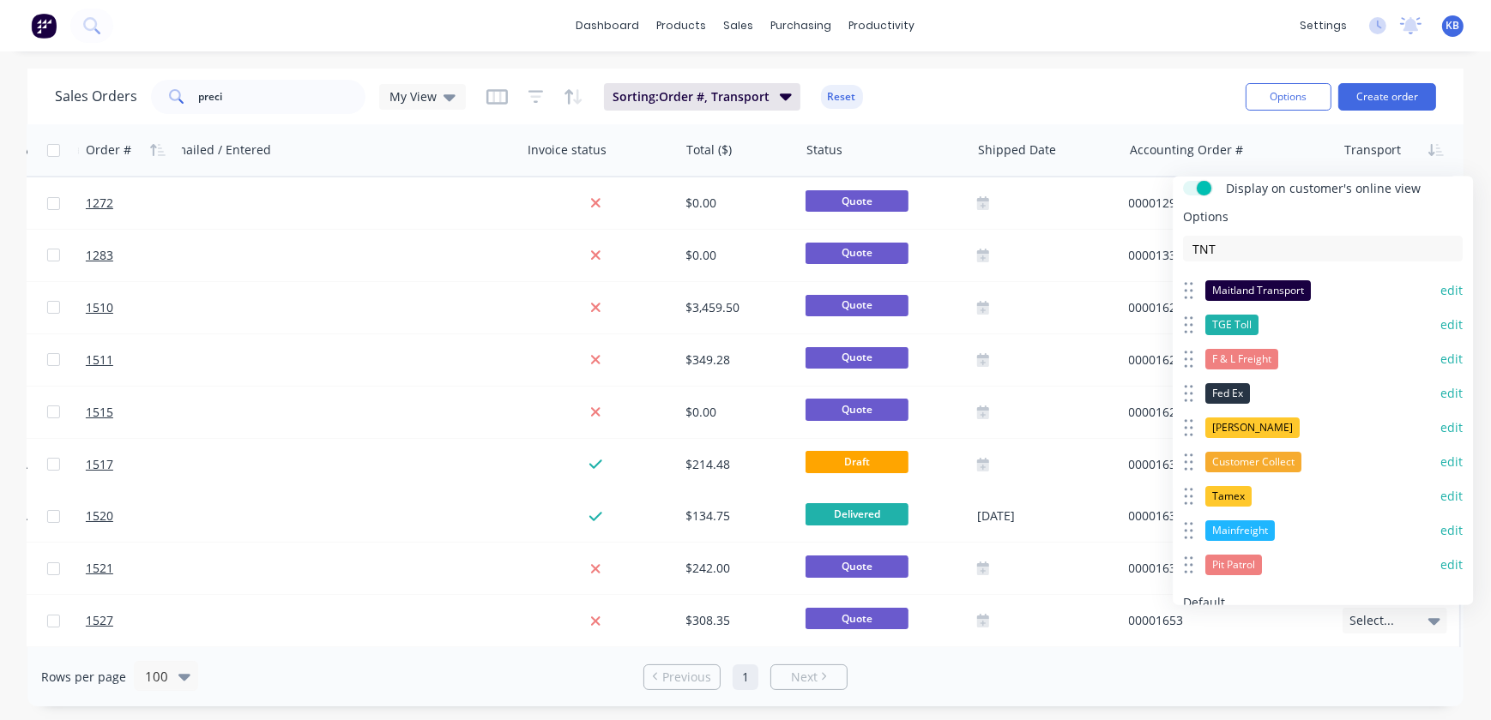
scroll to position [0, 0]
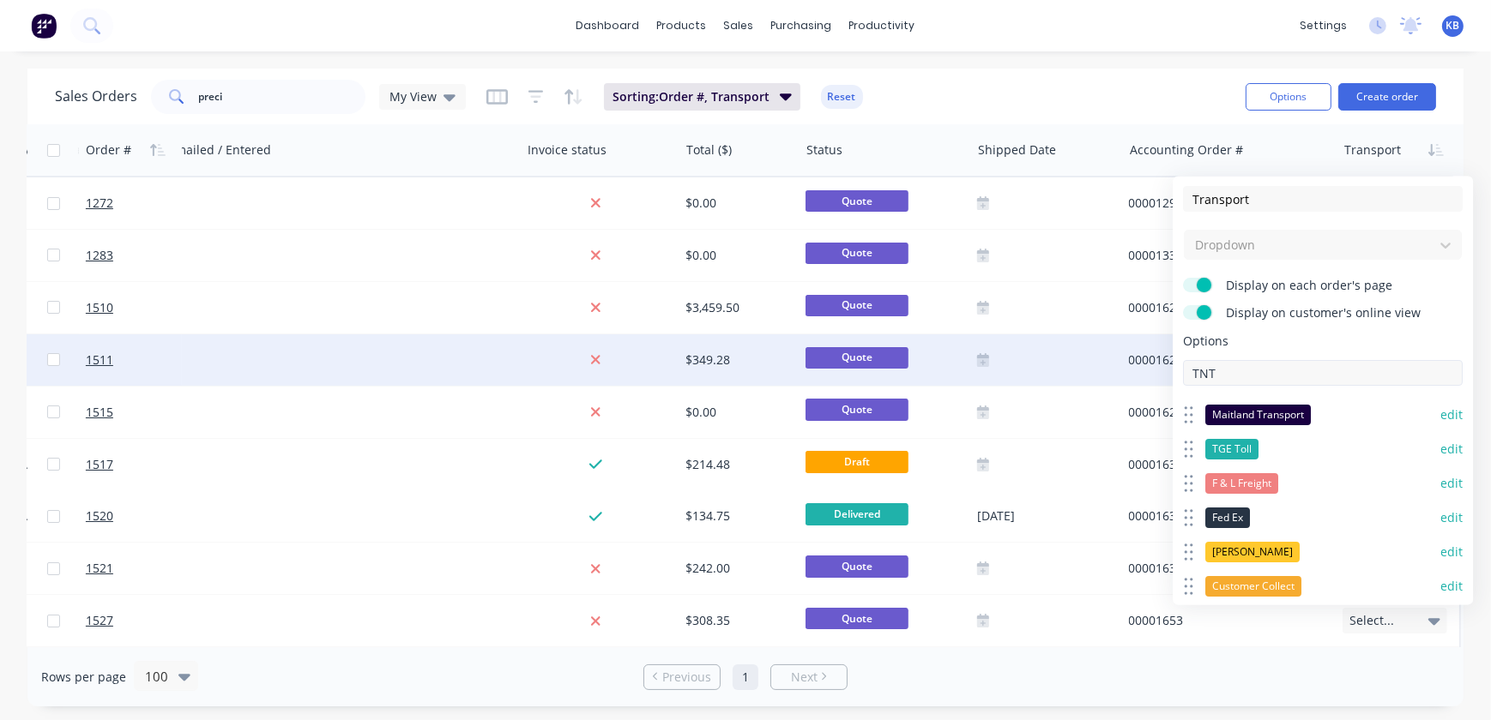
drag, startPoint x: 1235, startPoint y: 369, endPoint x: 1136, endPoint y: 364, distance: 98.8
click at [1136, 364] on body "dashboard products sales purchasing productivity dashboard products Product Cat…" at bounding box center [745, 360] width 1491 height 720
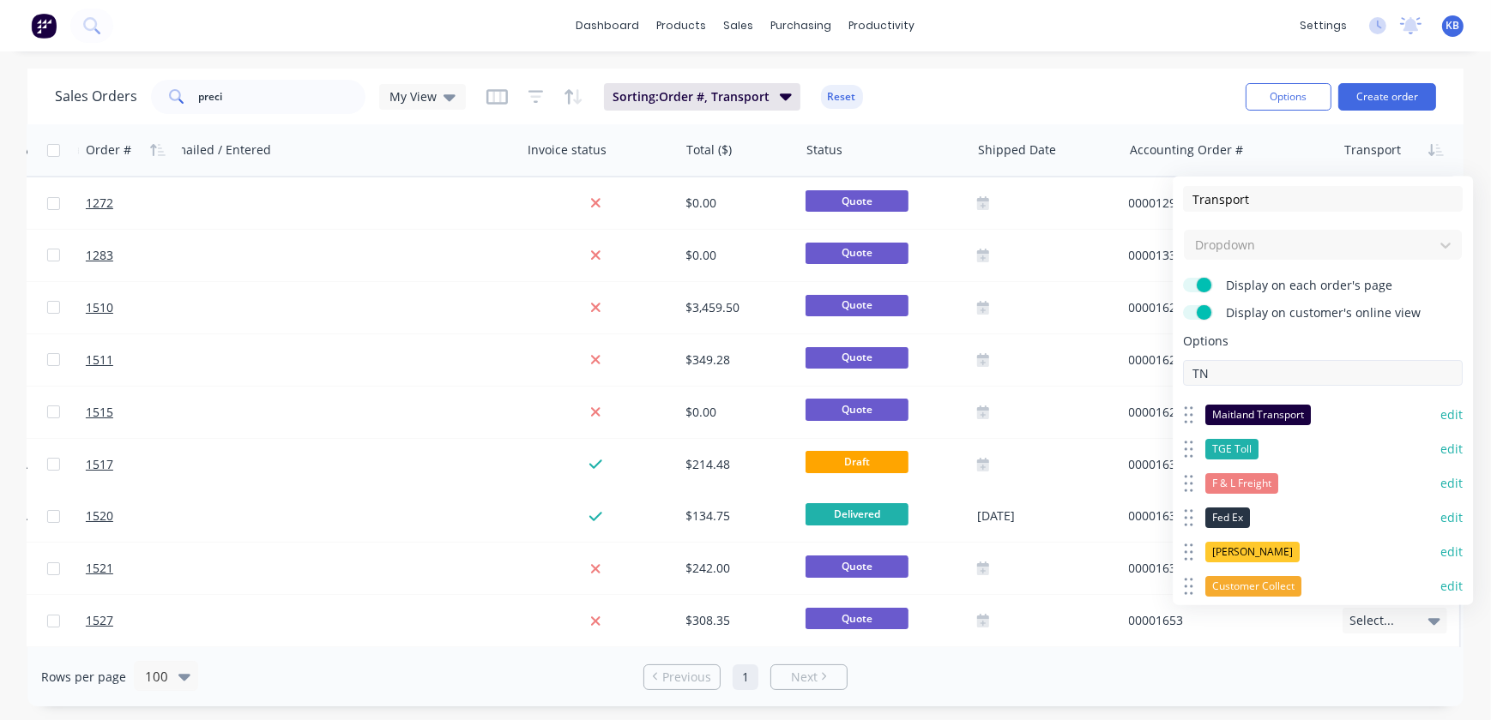
type input "T"
click at [1282, 243] on div "Dropdown" at bounding box center [1323, 245] width 280 height 32
click at [1313, 376] on input at bounding box center [1323, 373] width 280 height 26
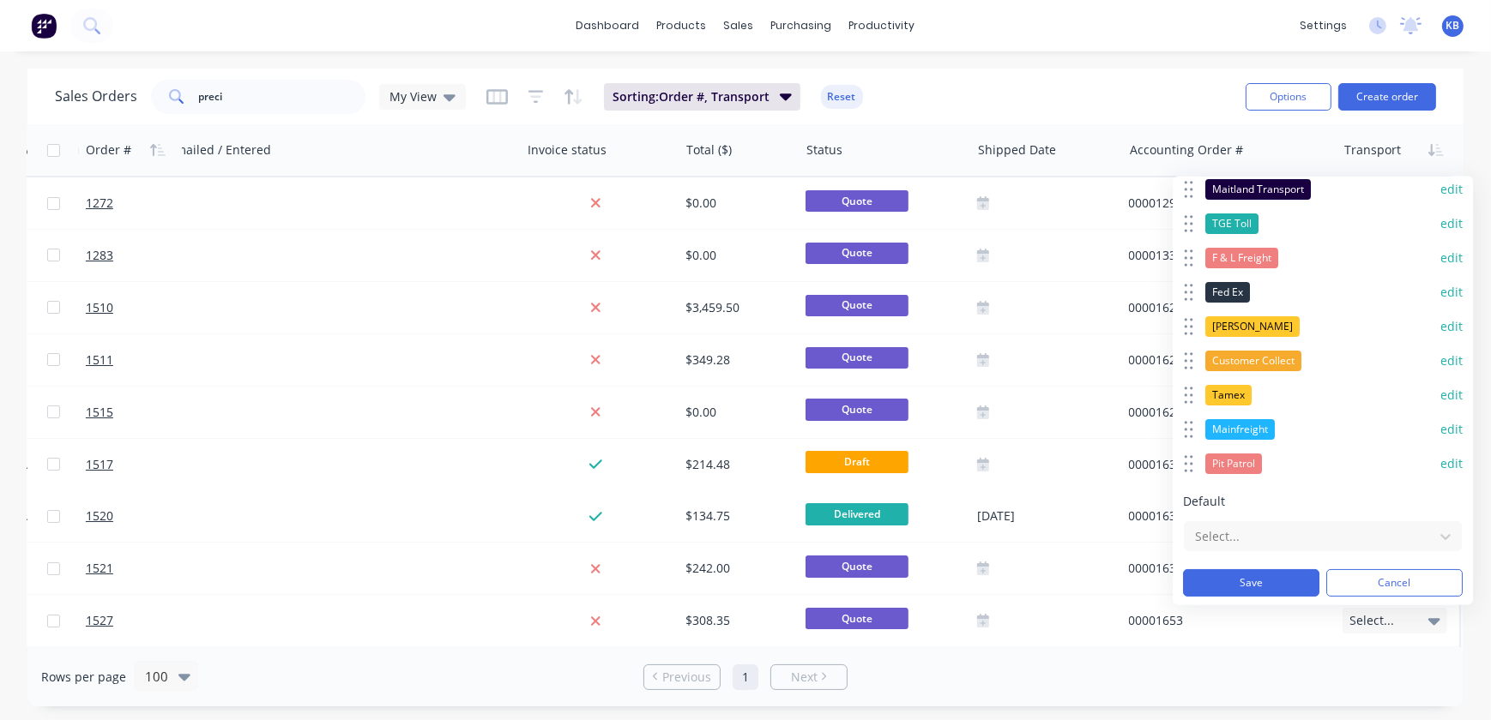
scroll to position [226, 0]
type input "TNT"
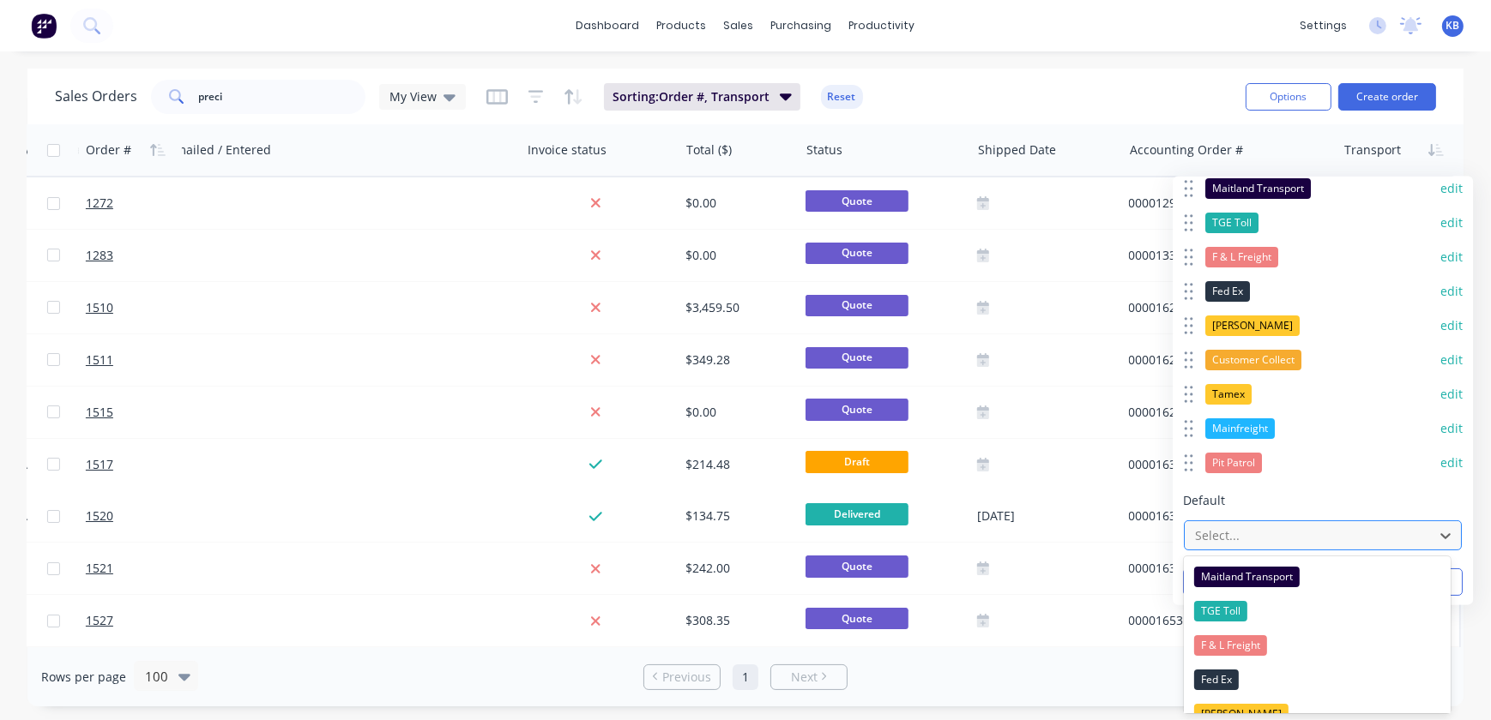
click at [1245, 525] on div at bounding box center [1309, 535] width 232 height 21
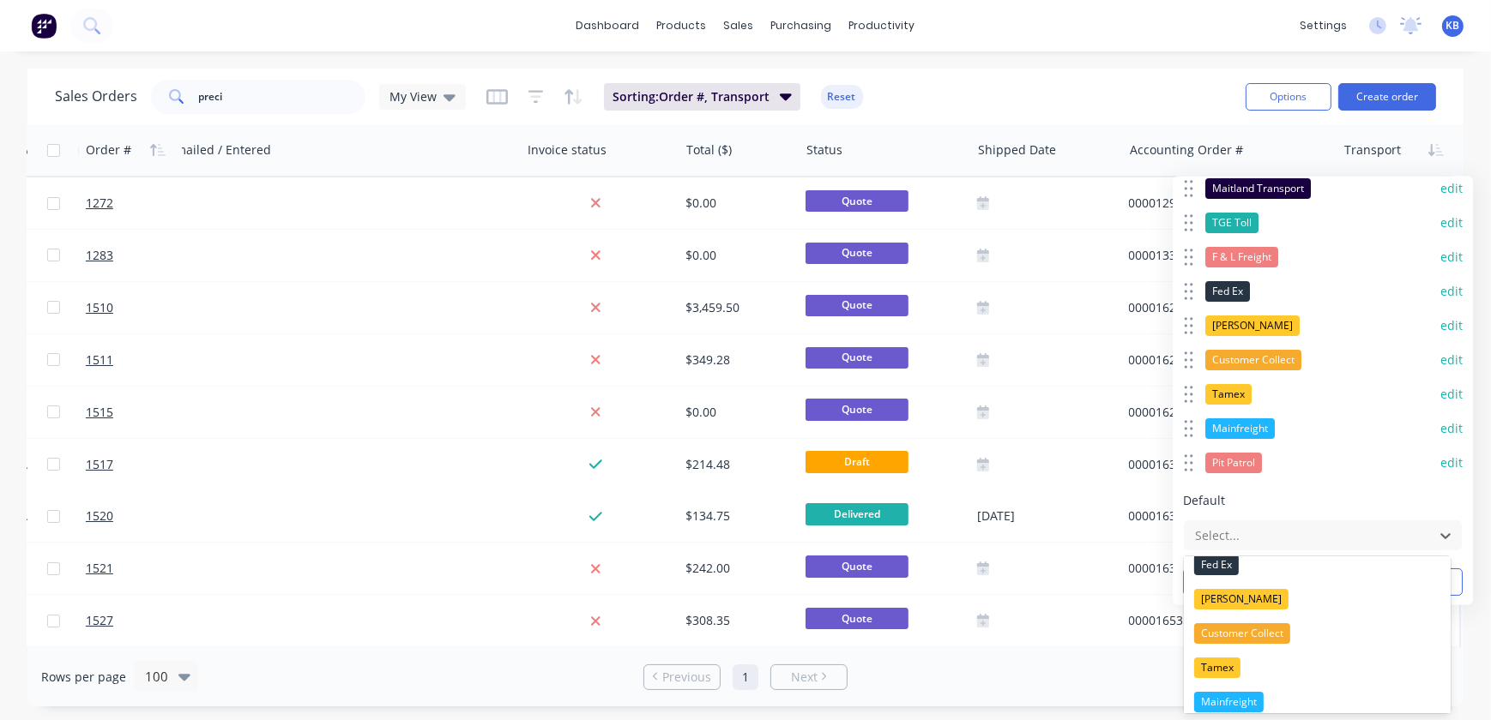
scroll to position [80, 0]
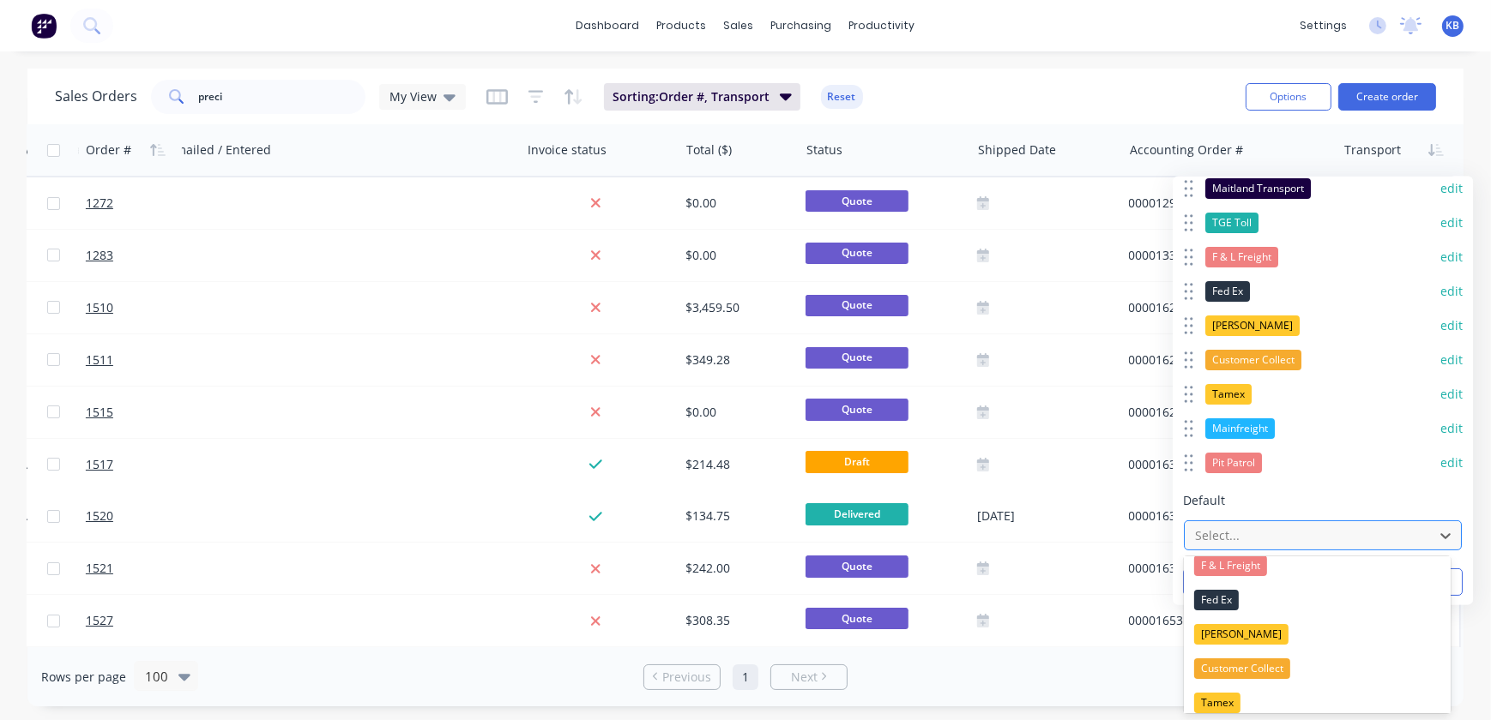
click at [1261, 532] on div at bounding box center [1309, 535] width 232 height 21
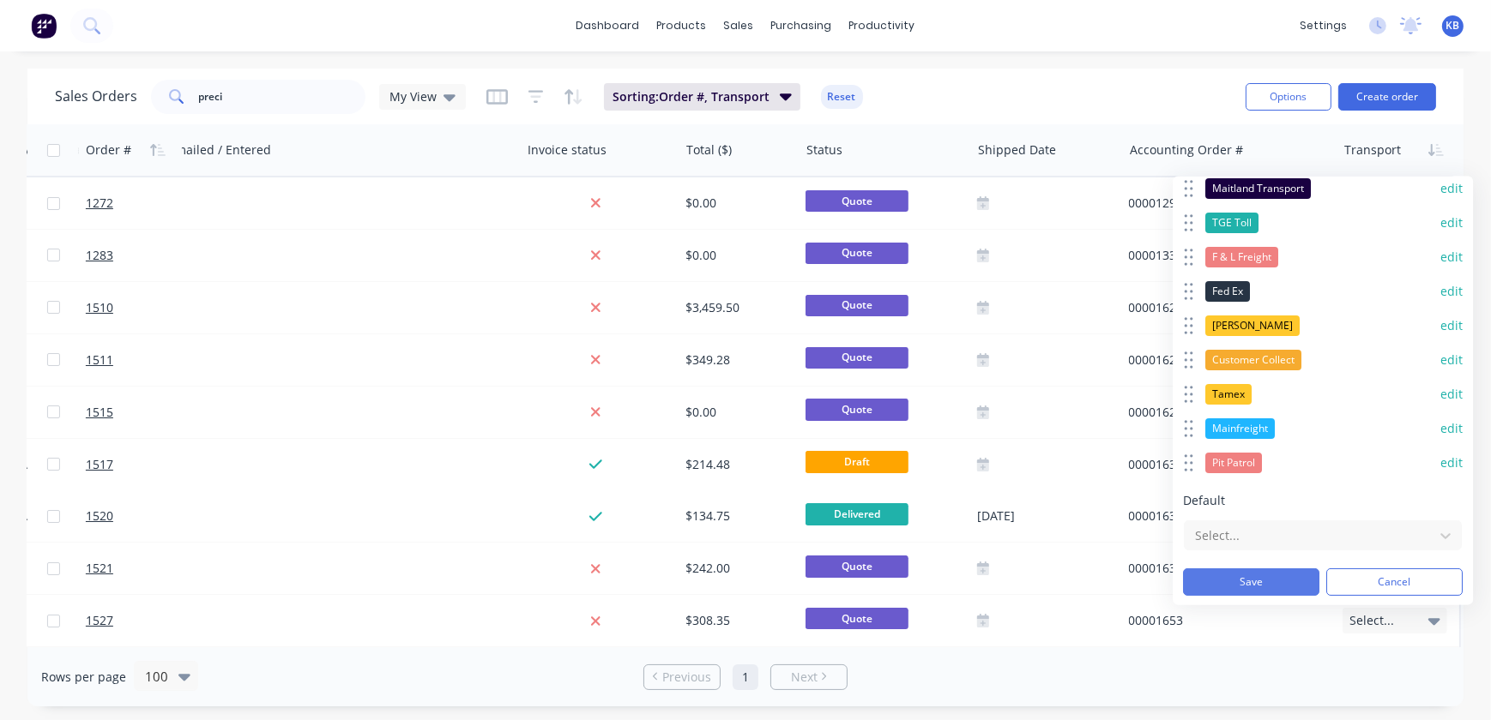
click at [1272, 580] on button "Save" at bounding box center [1251, 582] width 136 height 27
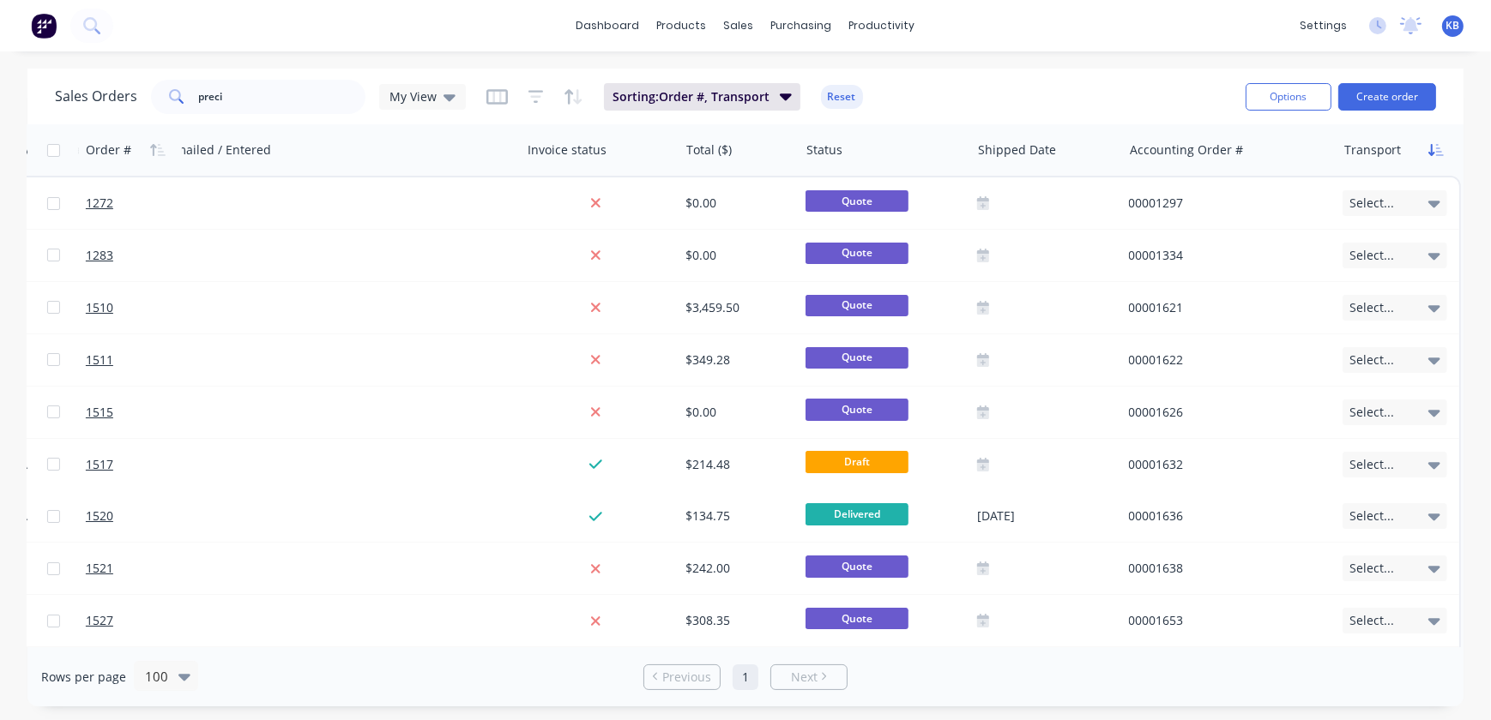
click at [1430, 150] on icon "button" at bounding box center [1435, 150] width 15 height 14
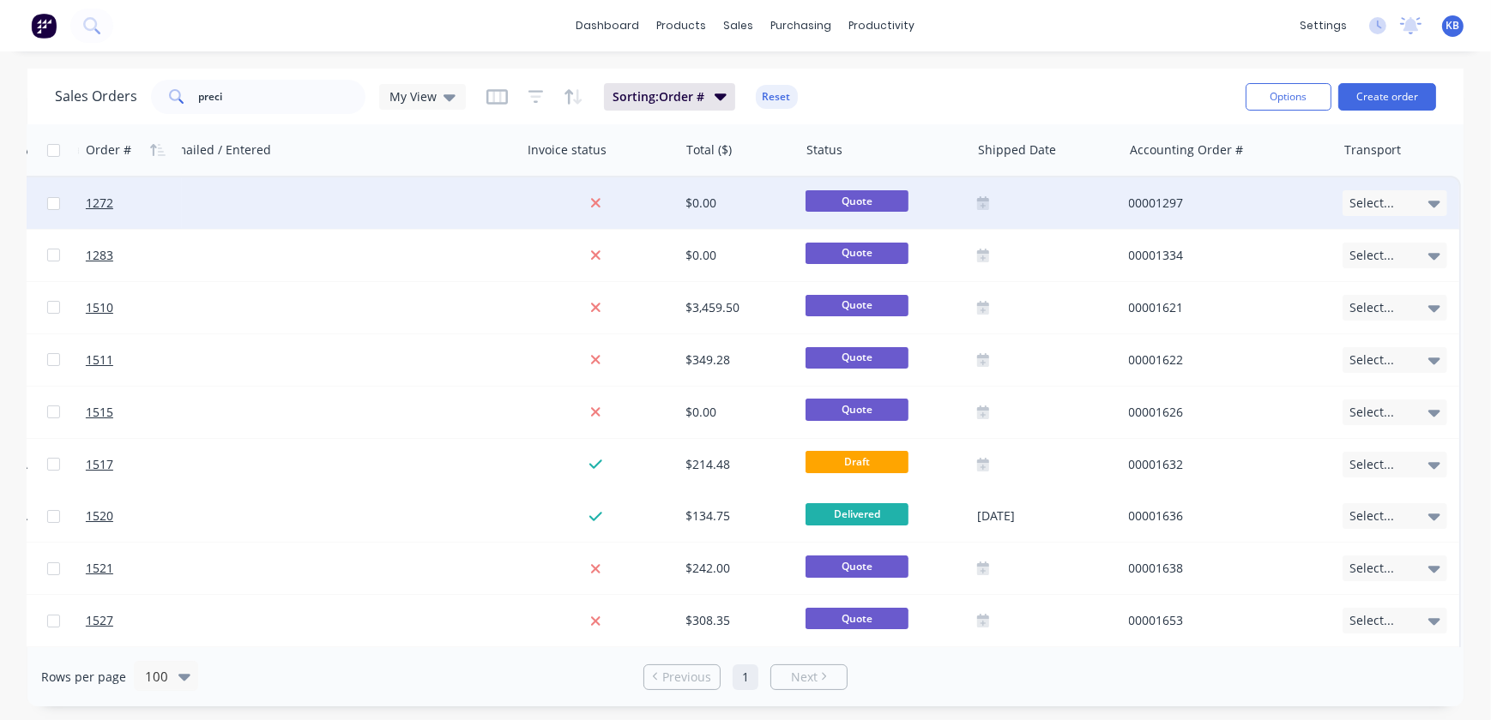
click at [1398, 216] on div "Select..." at bounding box center [1397, 203] width 124 height 51
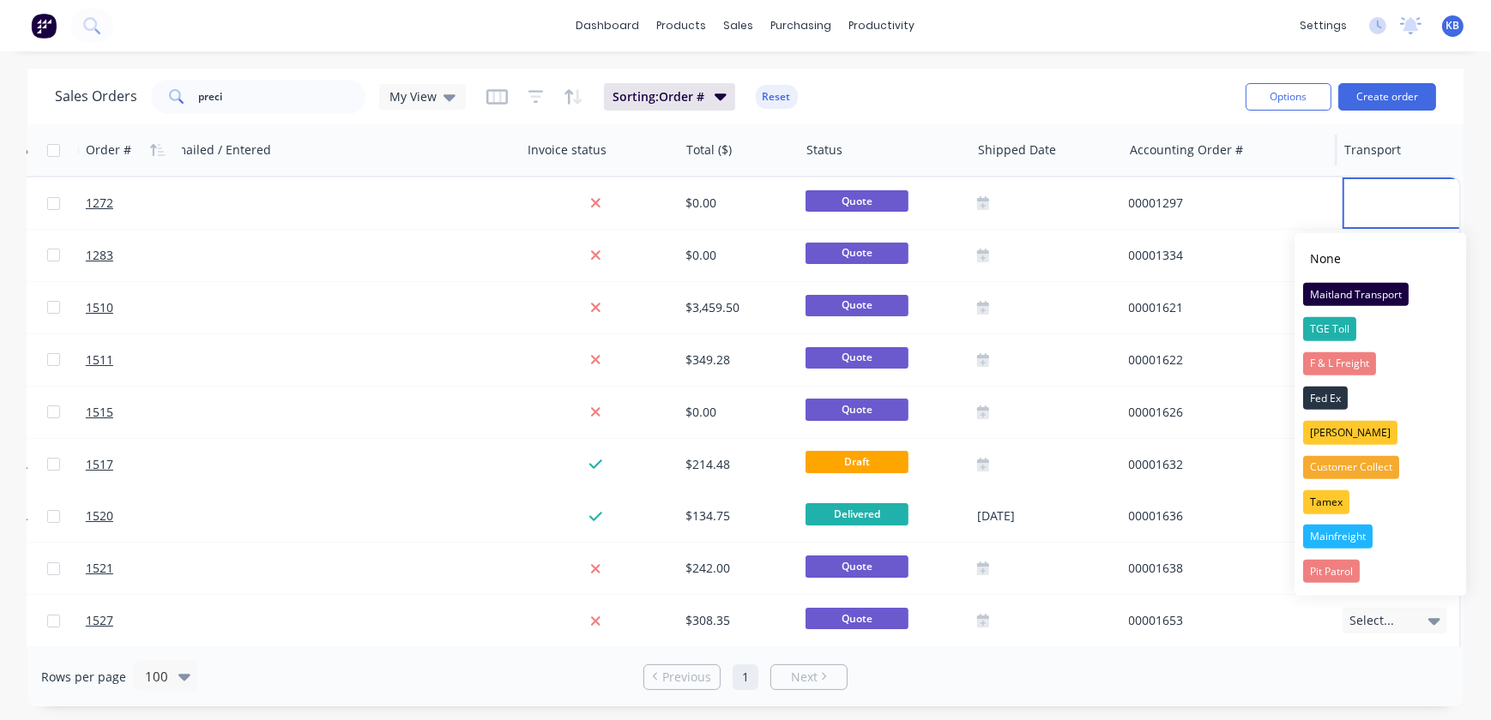
click at [1255, 174] on div "Accounting Order #" at bounding box center [1230, 149] width 214 height 51
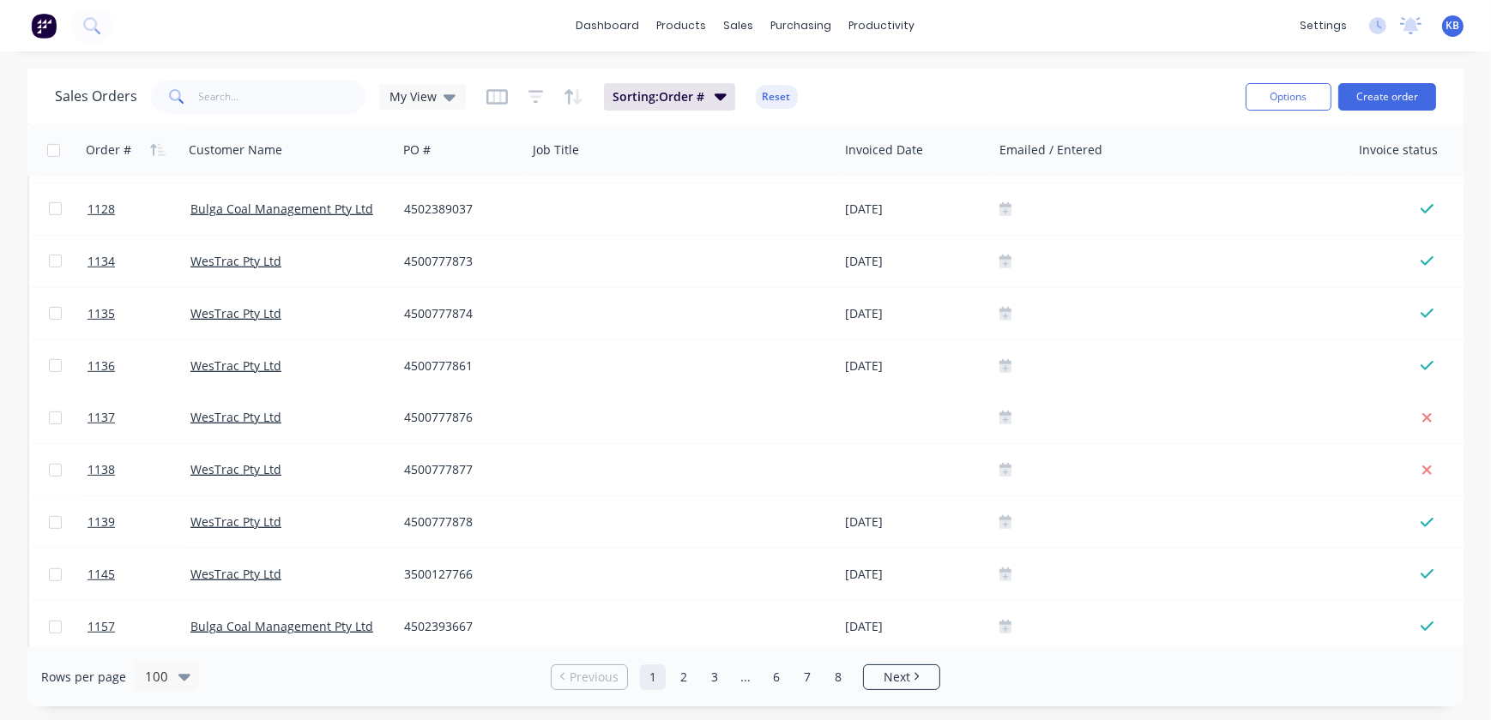
drag, startPoint x: 641, startPoint y: 636, endPoint x: 652, endPoint y: 640, distance: 11.9
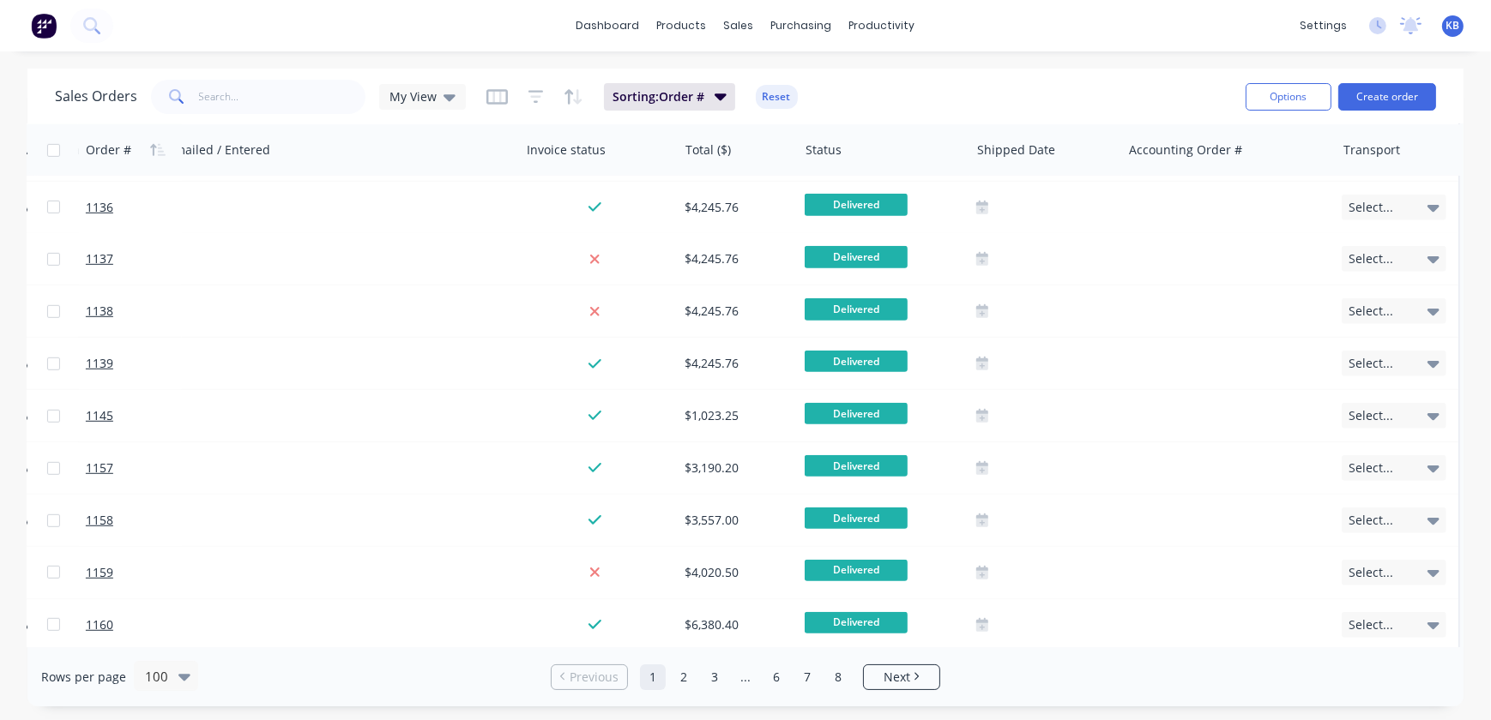
scroll to position [1202, 840]
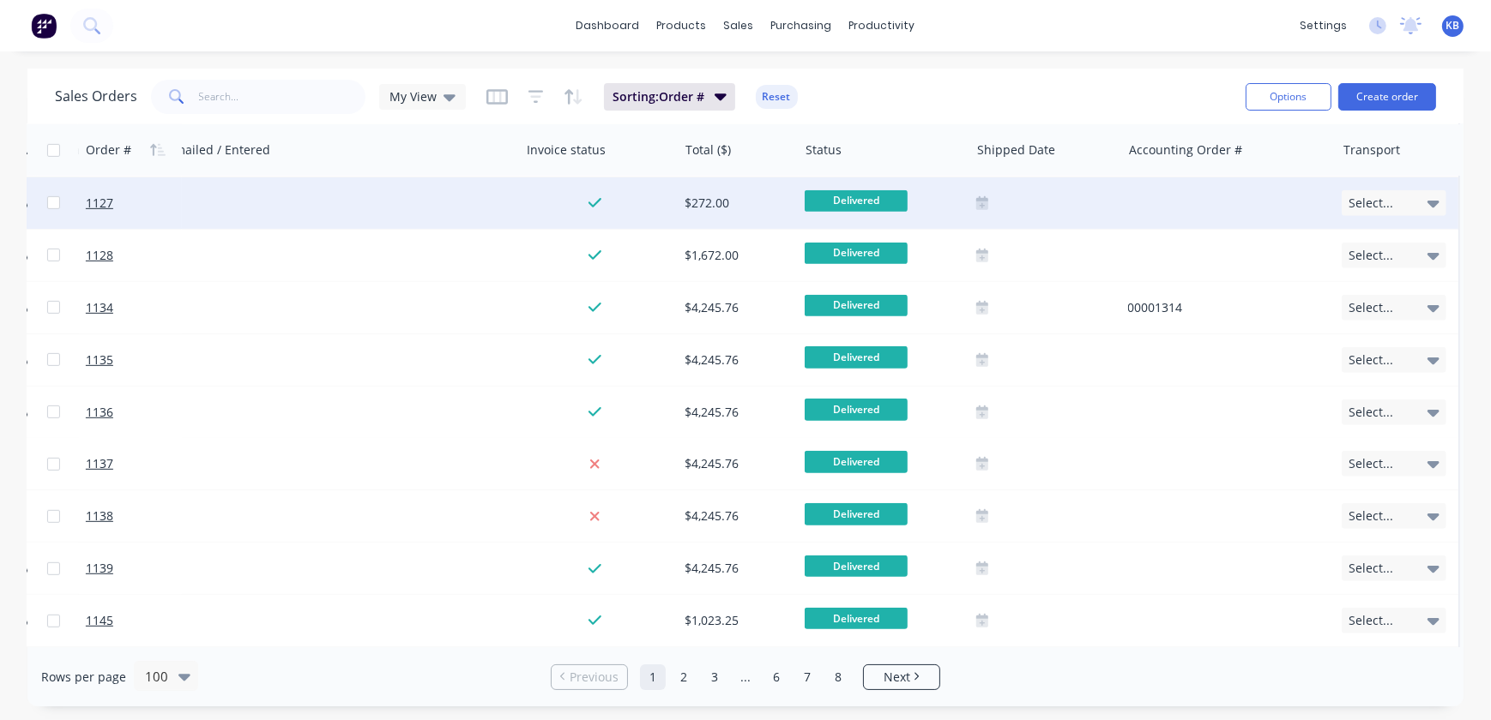
click at [735, 184] on div "Select..." at bounding box center [1397, 203] width 124 height 51
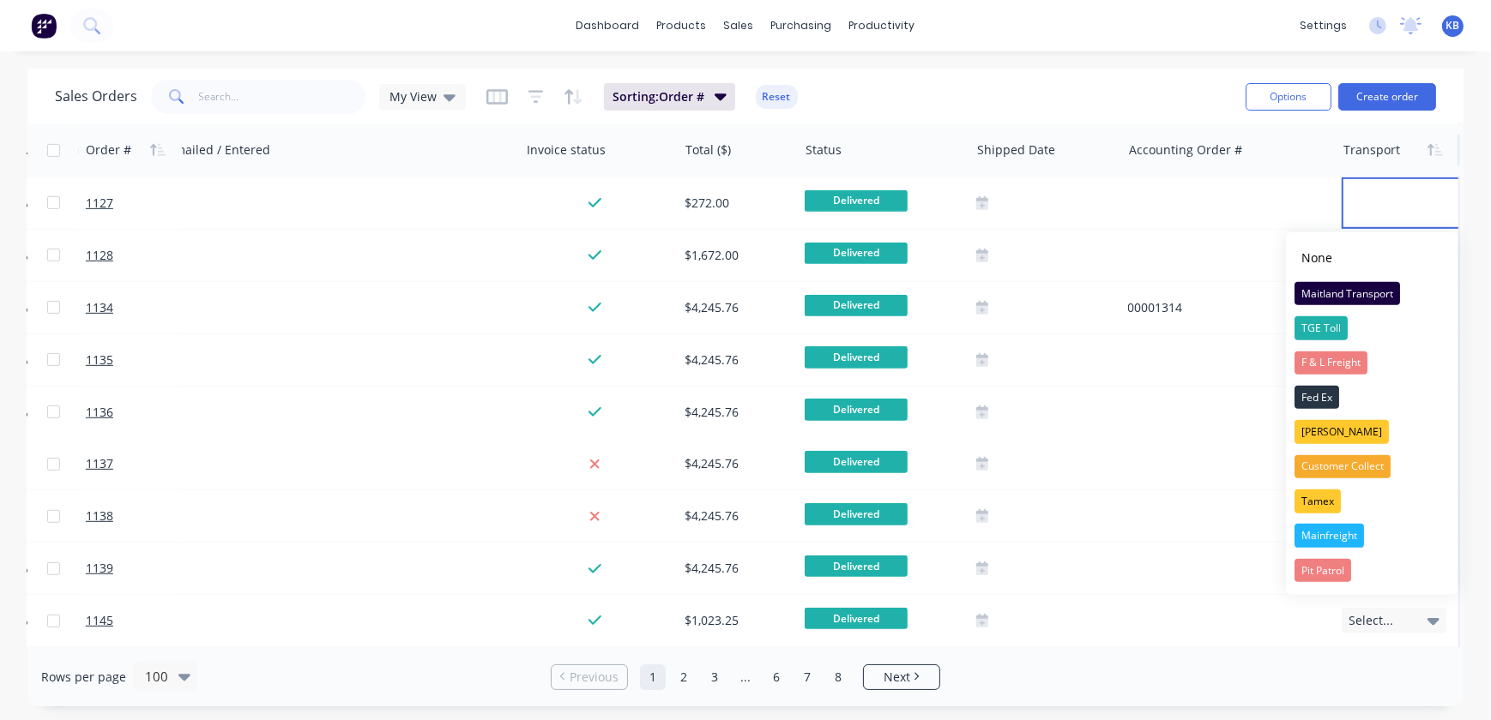
click at [735, 158] on div at bounding box center [1395, 150] width 105 height 34
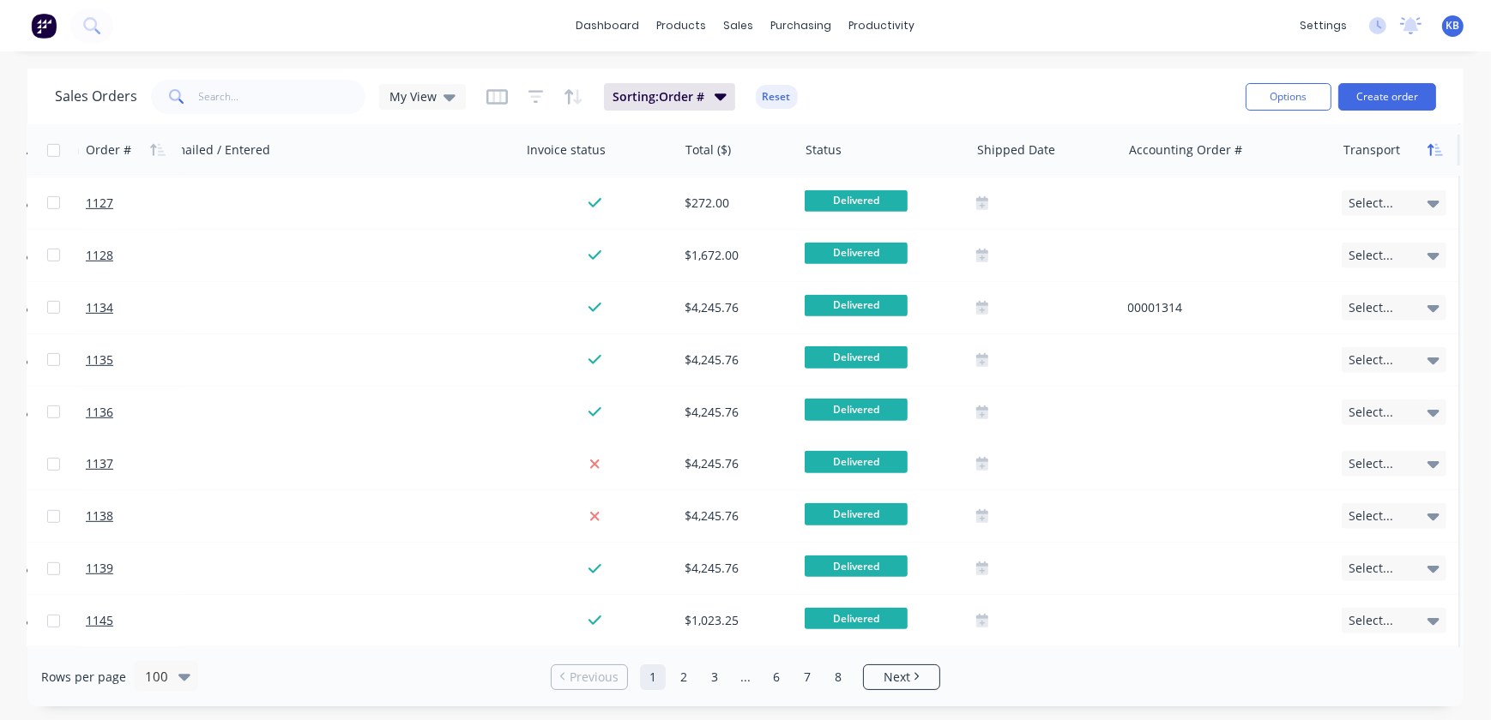
click at [735, 159] on button "button" at bounding box center [1435, 150] width 26 height 26
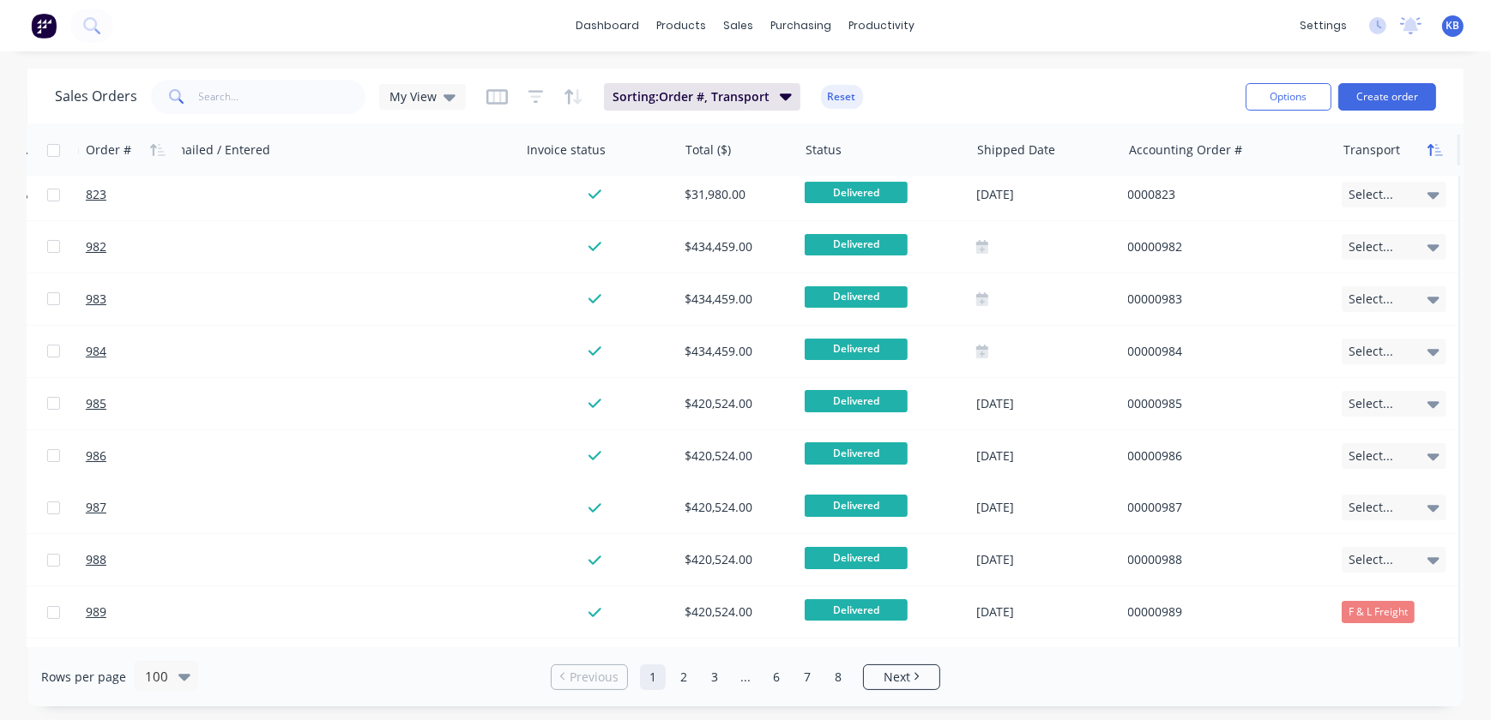
scroll to position [0, 831]
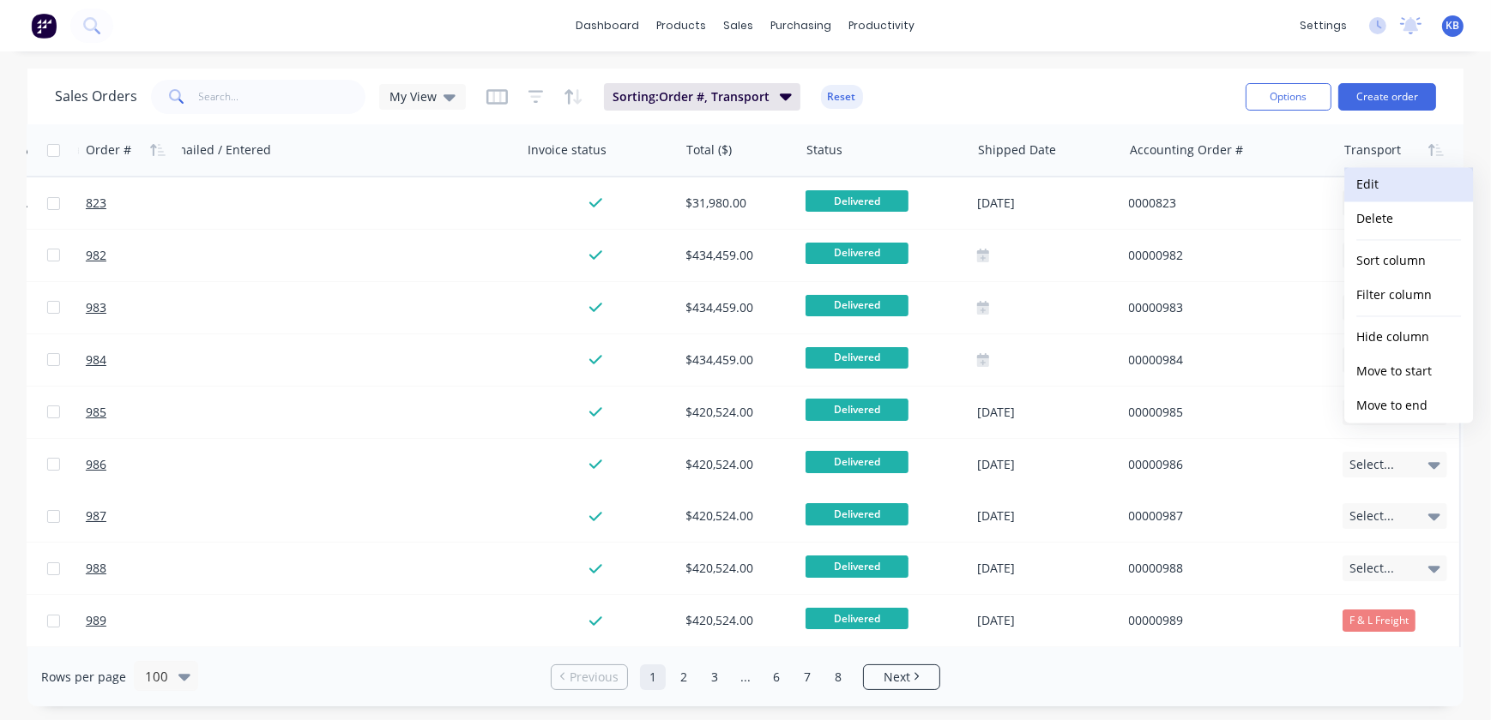
click at [735, 196] on button "Edit" at bounding box center [1408, 184] width 129 height 34
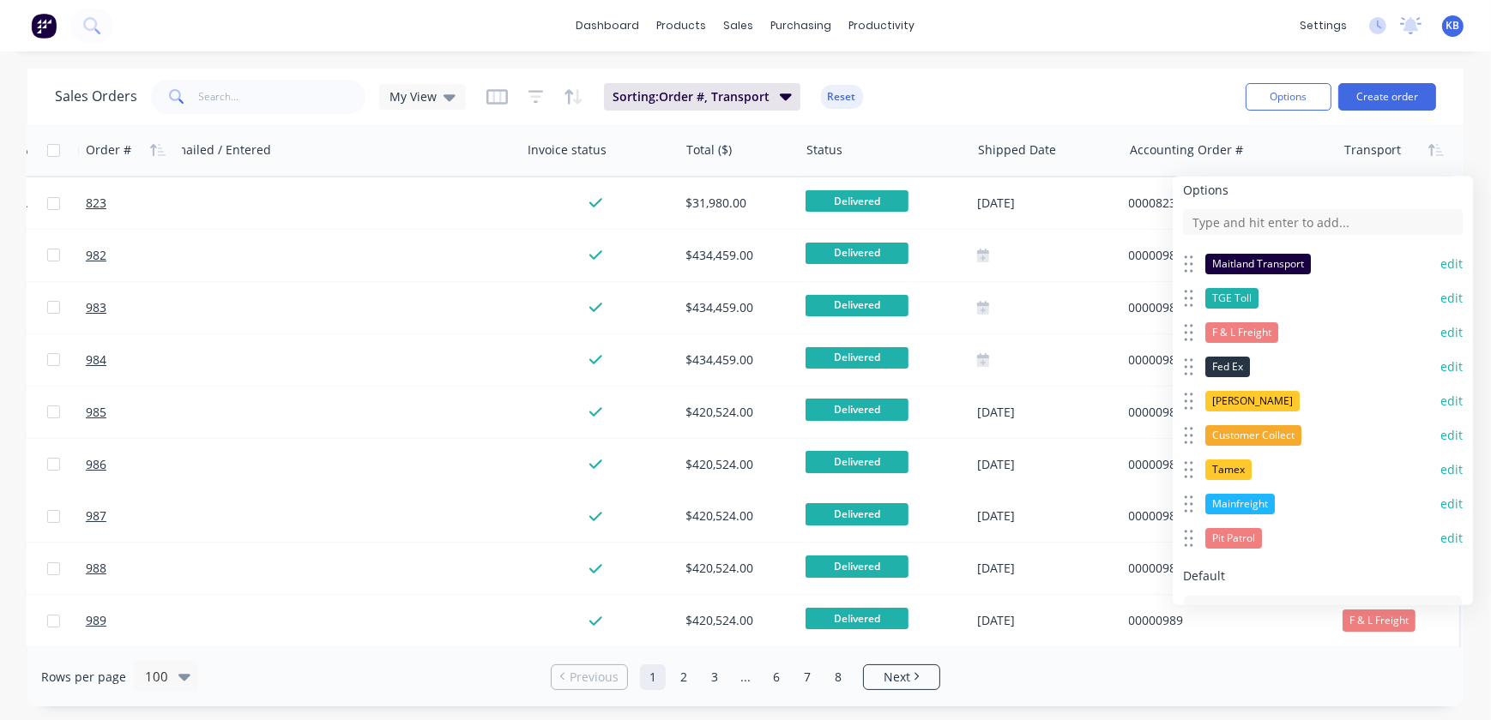
scroll to position [0, 0]
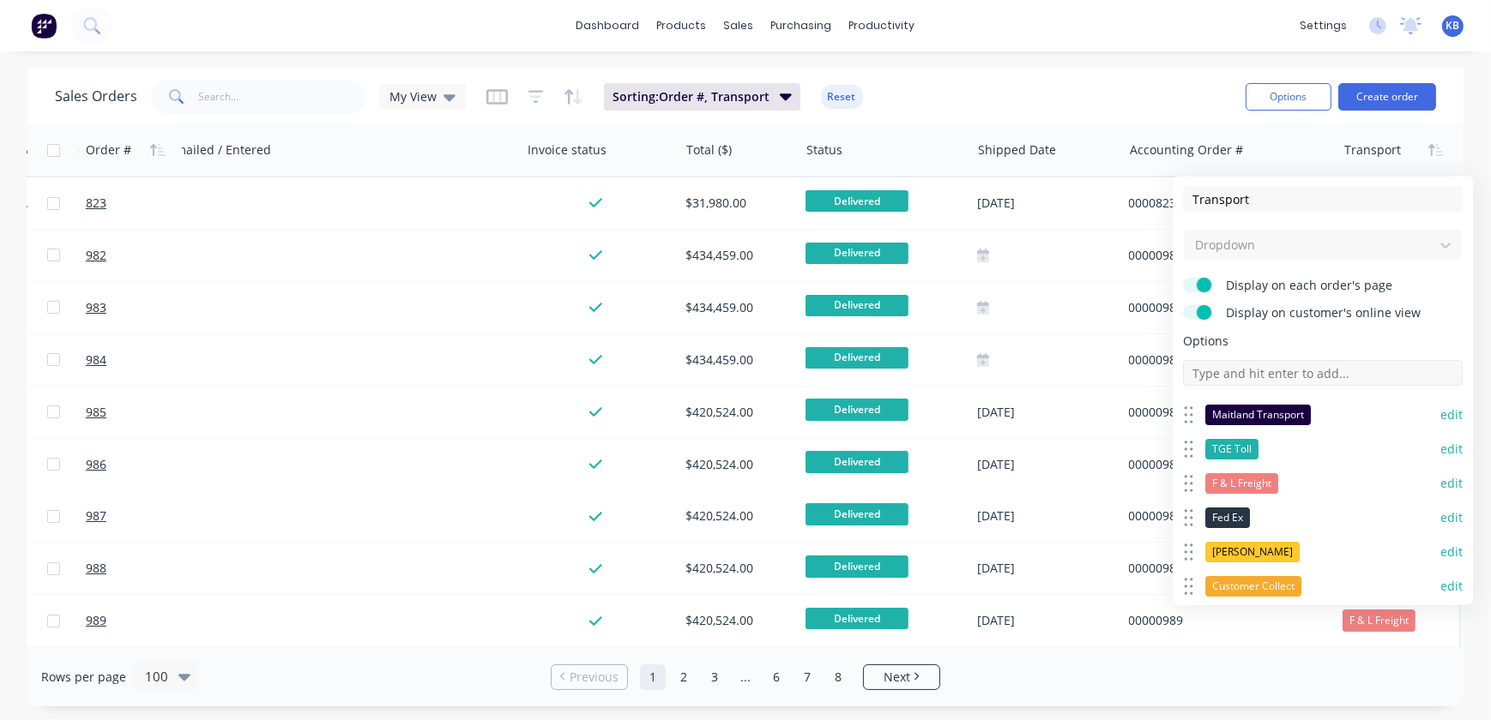
click at [735, 365] on input at bounding box center [1323, 373] width 280 height 26
type input "TNT"
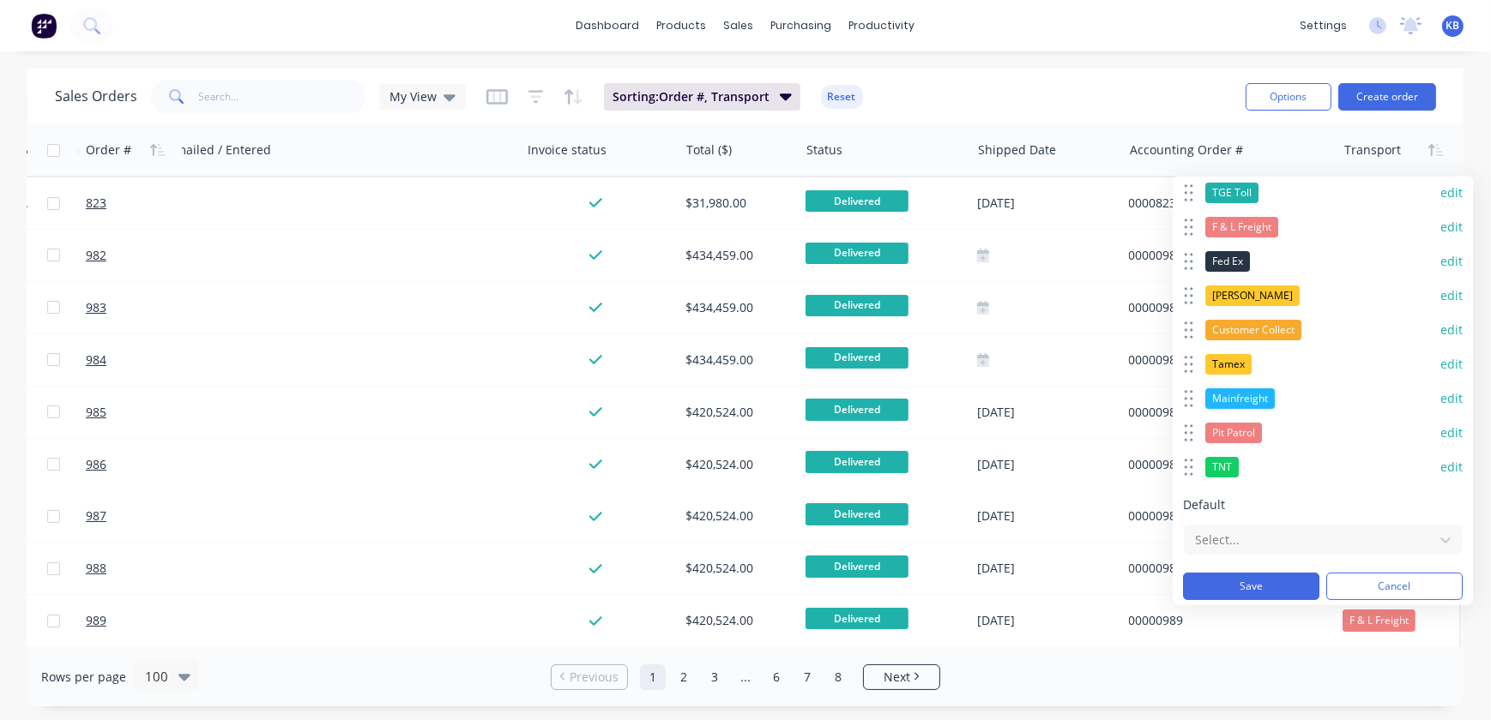
scroll to position [261, 0]
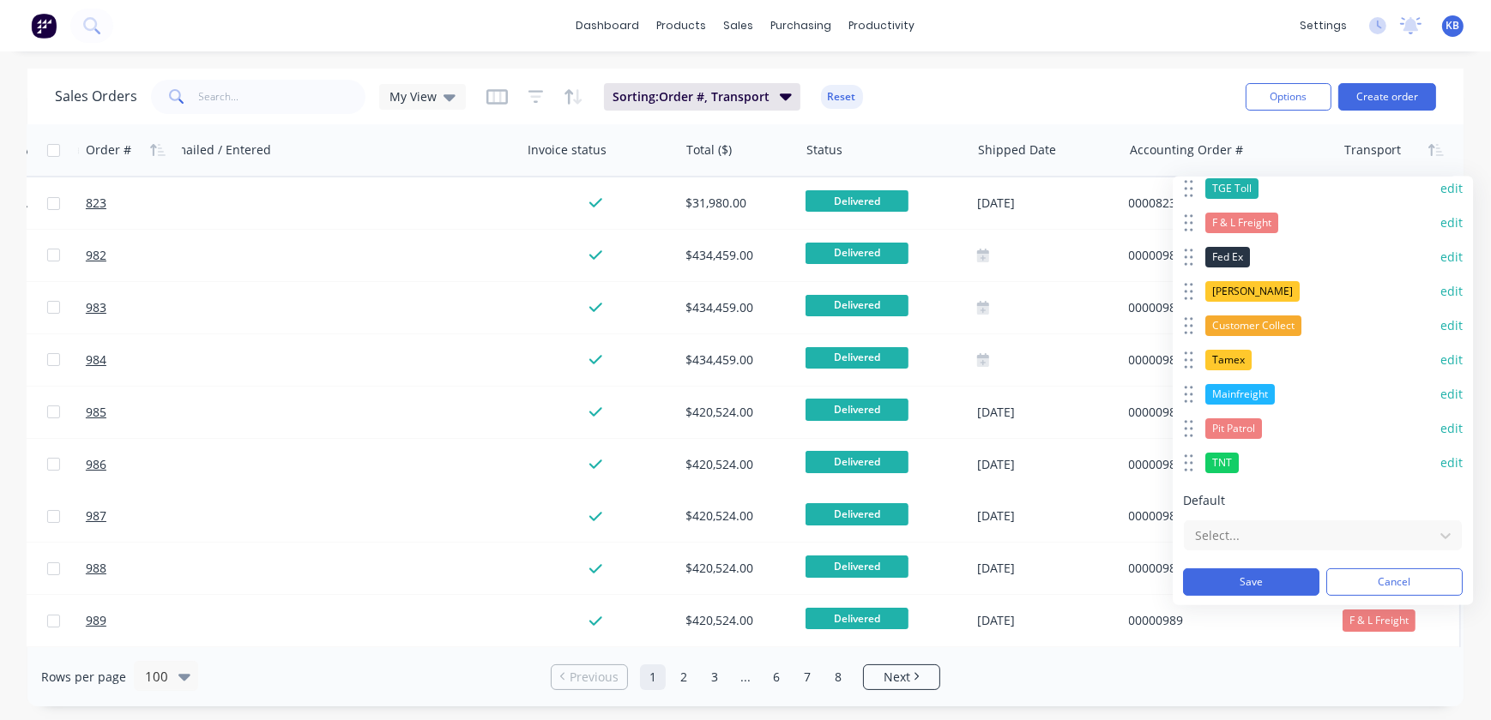
click at [735, 366] on div "Tamex" at bounding box center [1228, 360] width 46 height 21
click at [735, 355] on div "Tamex edit" at bounding box center [1323, 360] width 280 height 34
click at [735, 356] on button "edit" at bounding box center [1451, 360] width 22 height 17
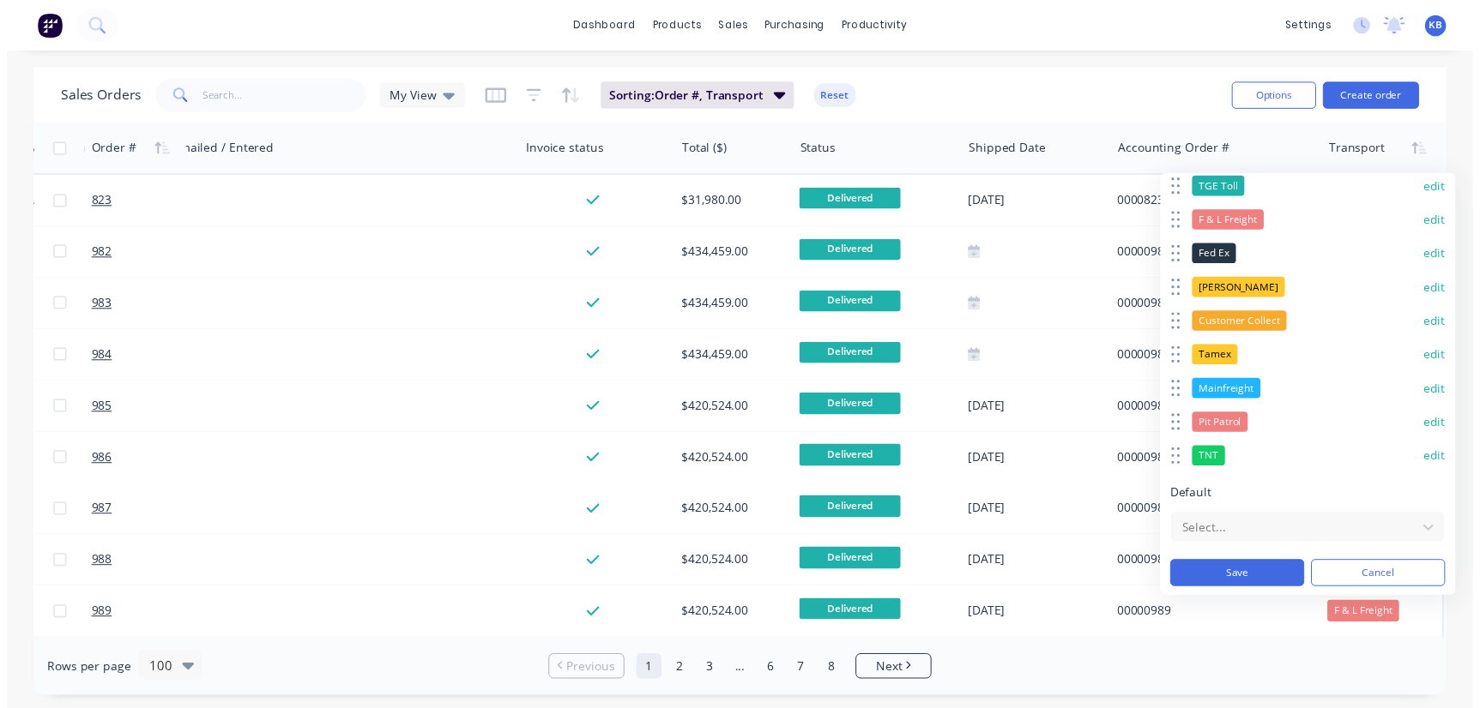
scroll to position [0, 21]
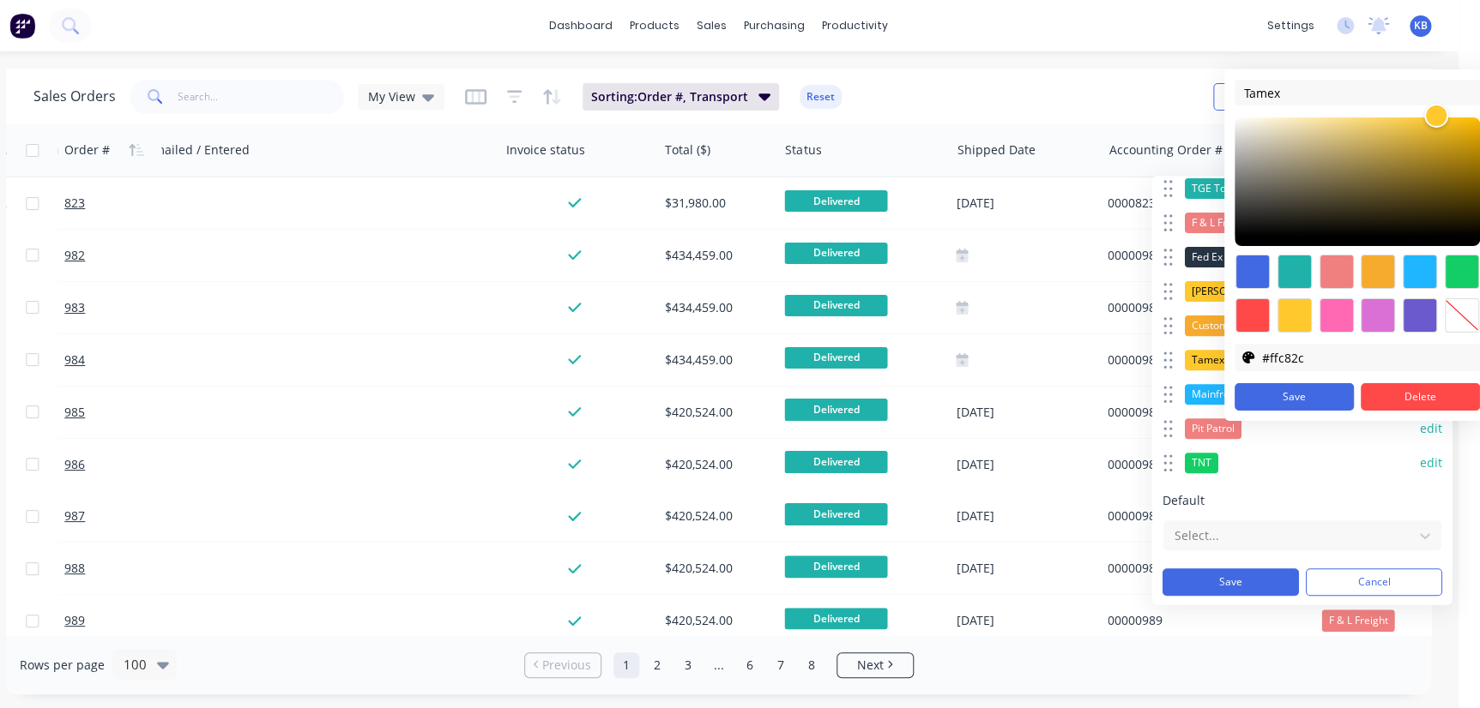
click at [735, 329] on div at bounding box center [1335, 315] width 34 height 34
type input "#ff69b4"
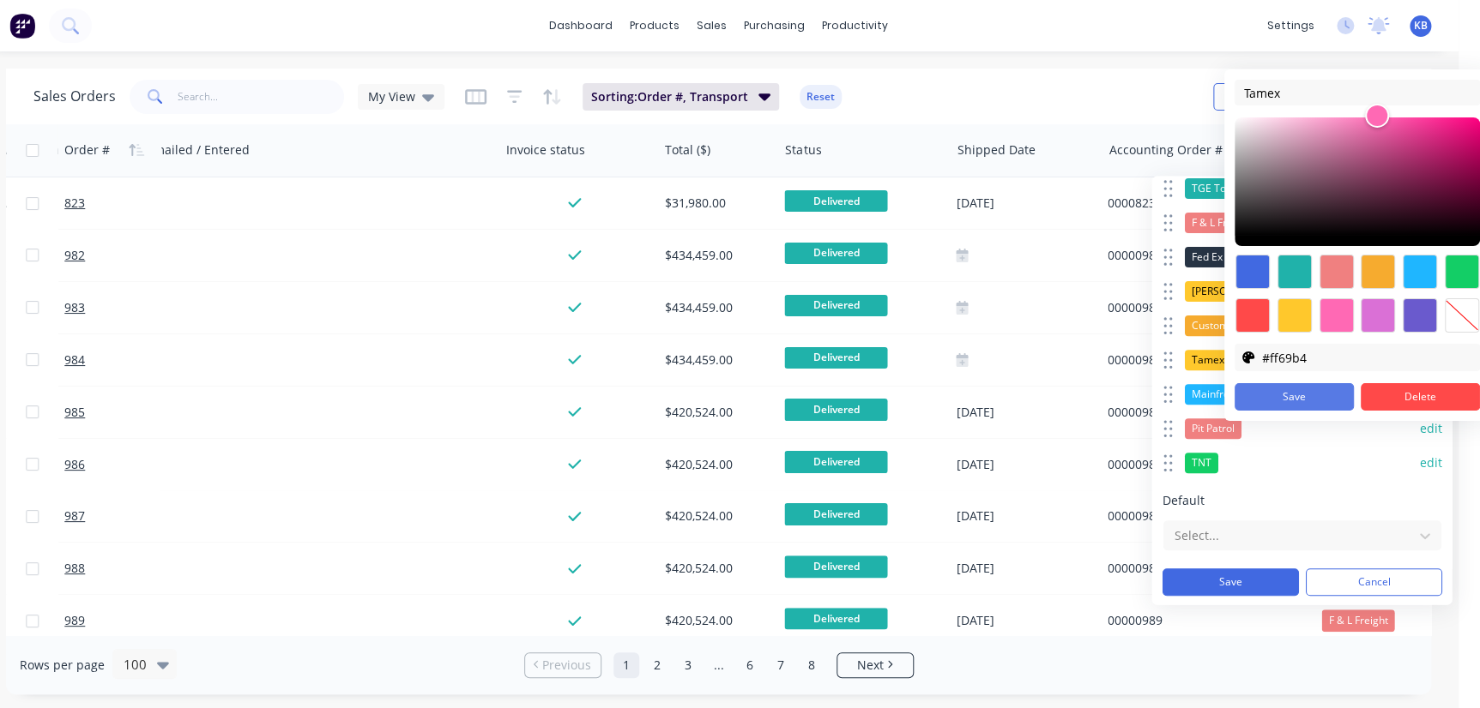
click at [735, 398] on button "Save" at bounding box center [1293, 396] width 119 height 27
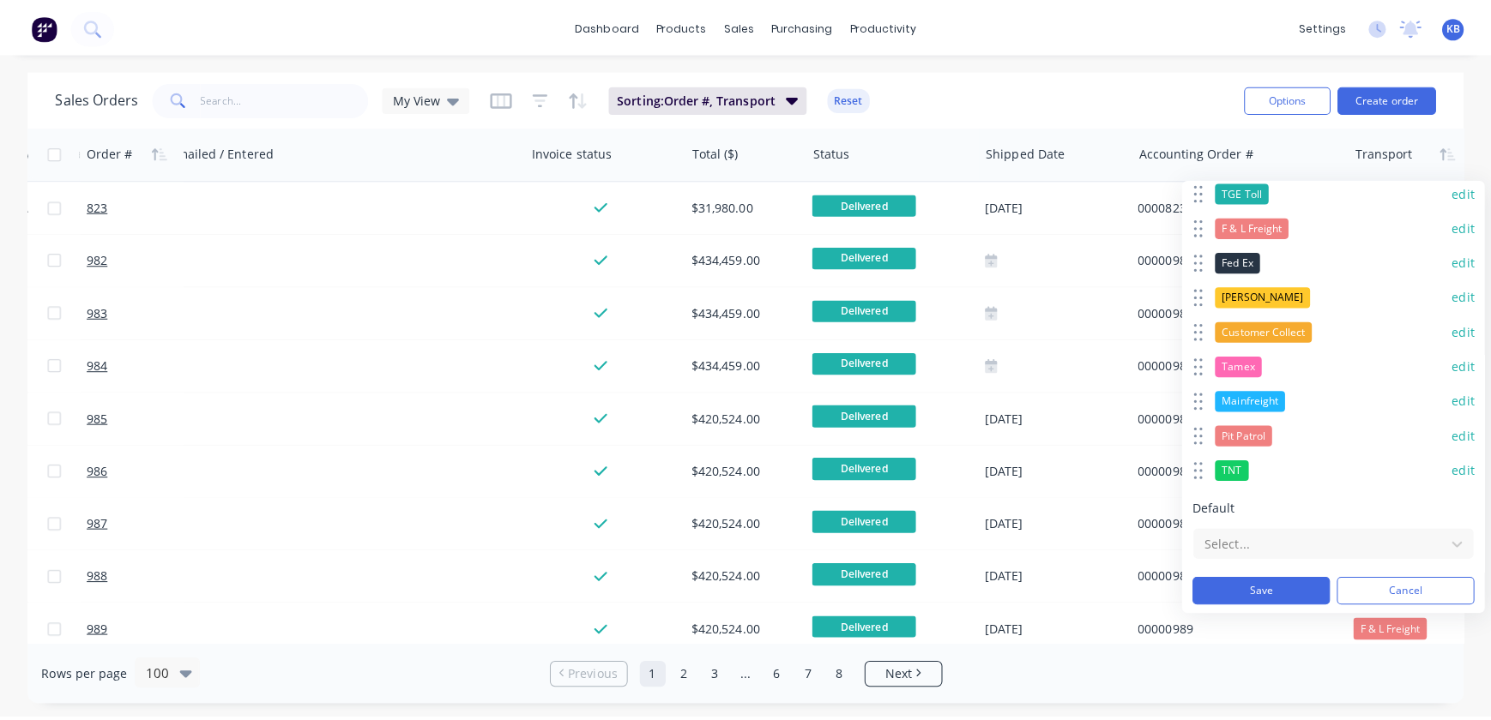
scroll to position [0, 0]
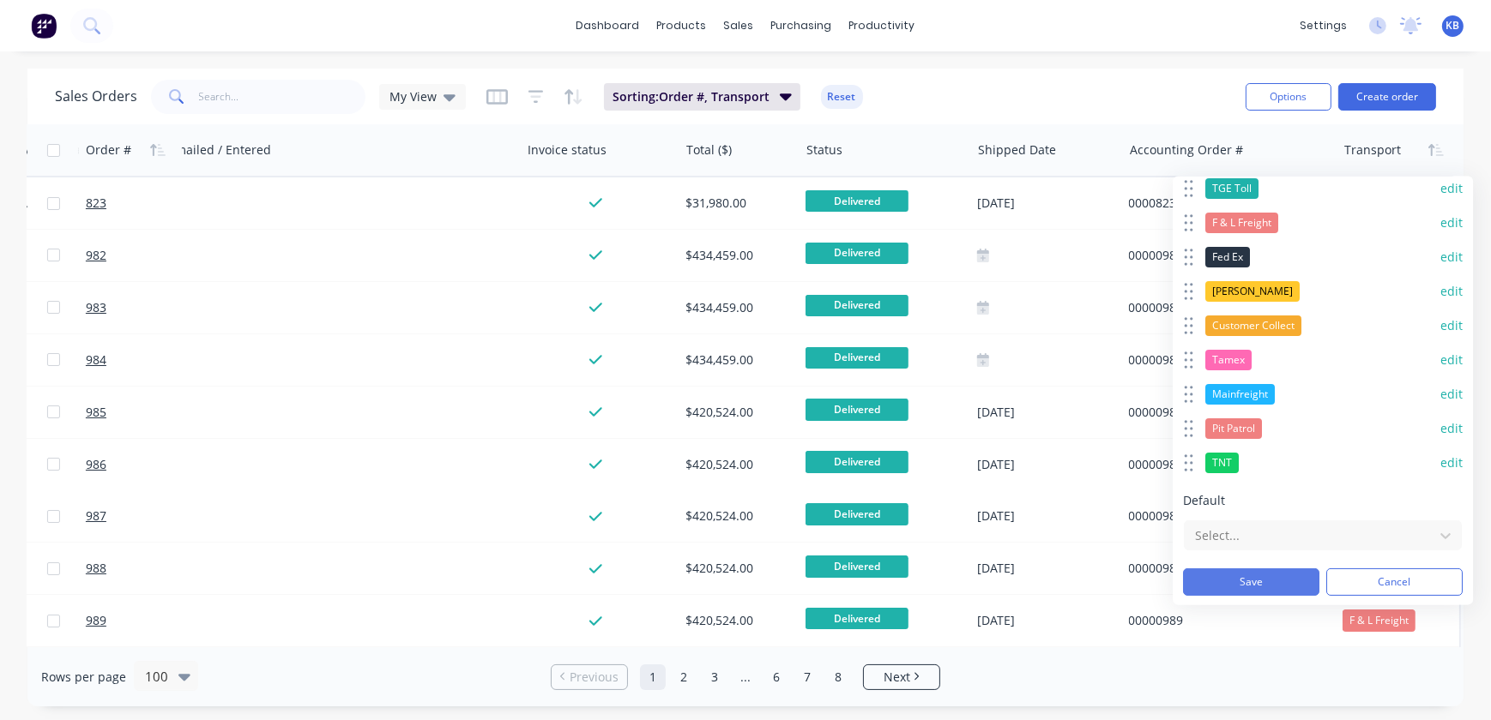
click at [735, 580] on button "Save" at bounding box center [1251, 582] width 136 height 27
